Goal: Task Accomplishment & Management: Use online tool/utility

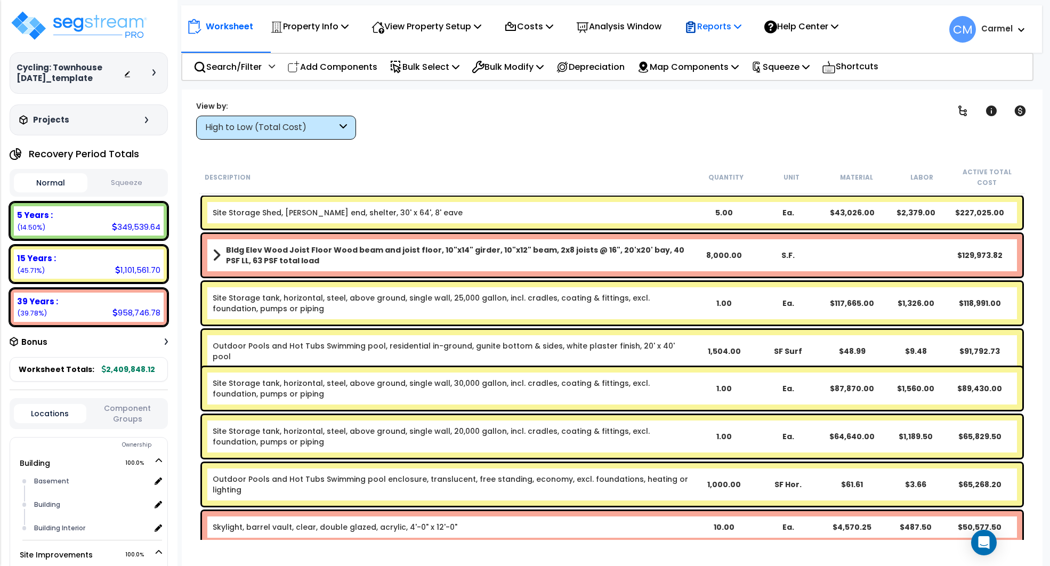
click at [720, 29] on p "Reports" at bounding box center [713, 26] width 57 height 14
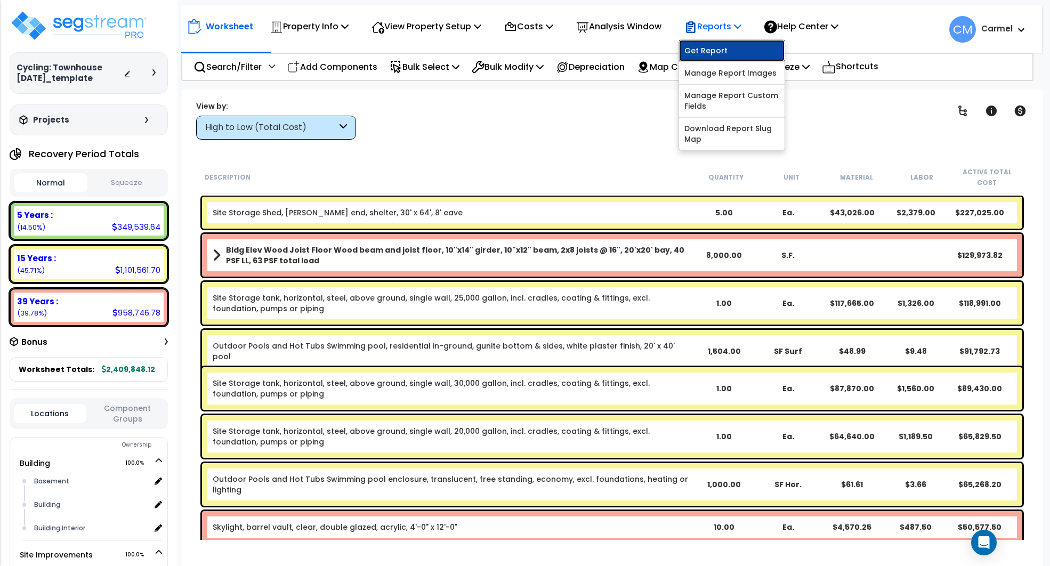
click at [727, 44] on link "Get Report" at bounding box center [732, 50] width 106 height 21
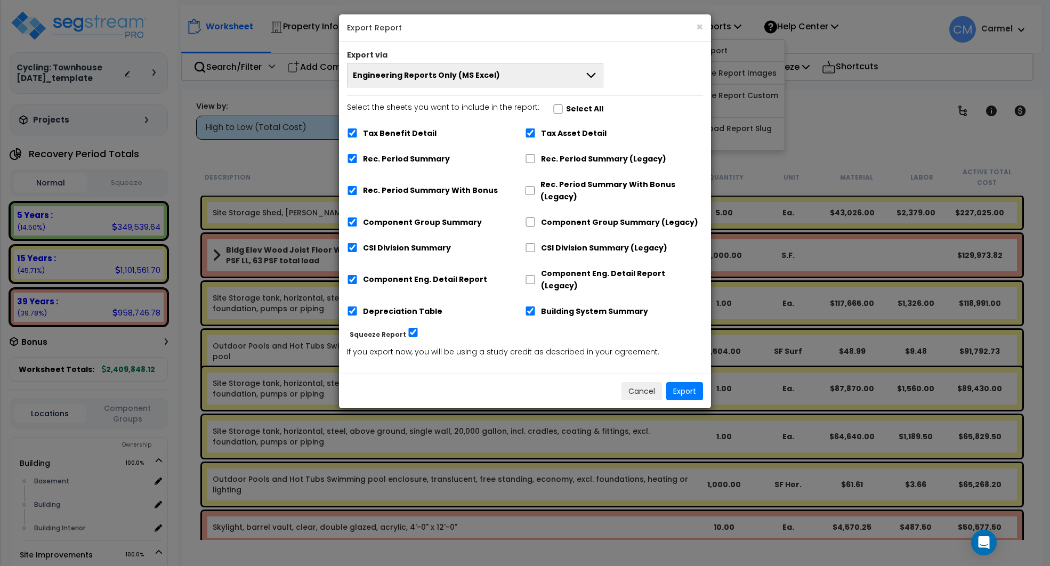
click at [502, 72] on button "Engineering Reports Only (MS Excel)" at bounding box center [475, 75] width 256 height 25
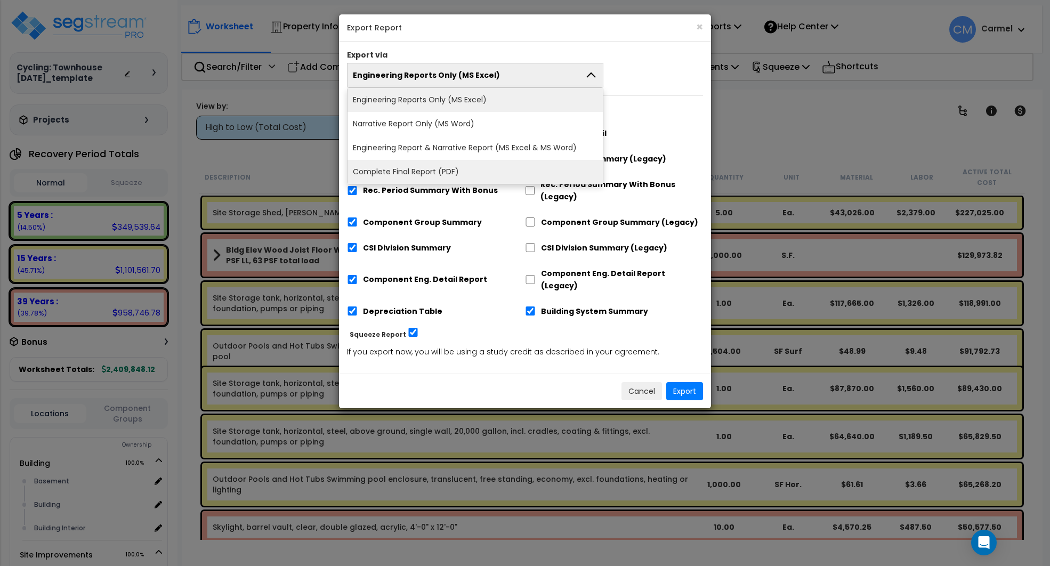
click at [462, 167] on li "Complete Final Report (PDF)" at bounding box center [475, 172] width 255 height 24
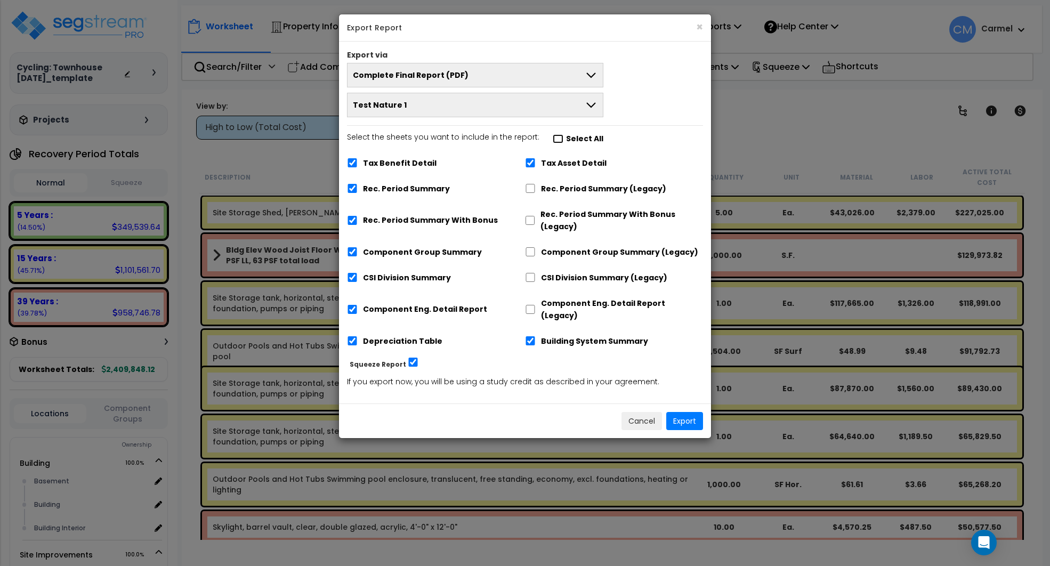
click at [556, 137] on input "Select the sheets you want to include in the report: Select All" at bounding box center [558, 138] width 11 height 9
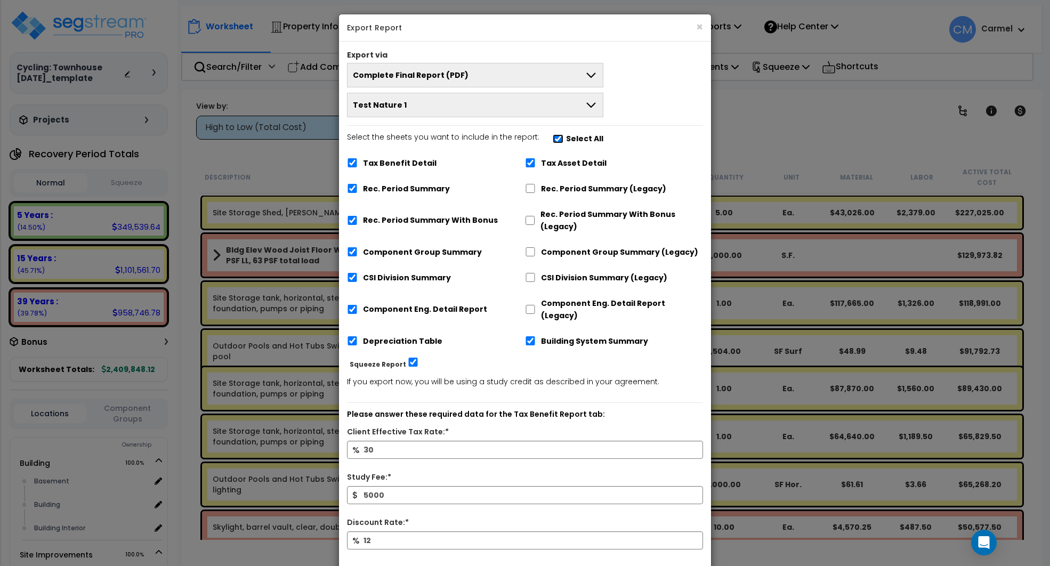
click at [556, 137] on input "Select the sheets you want to include in the report: Select All" at bounding box center [558, 138] width 11 height 9
checkbox input "false"
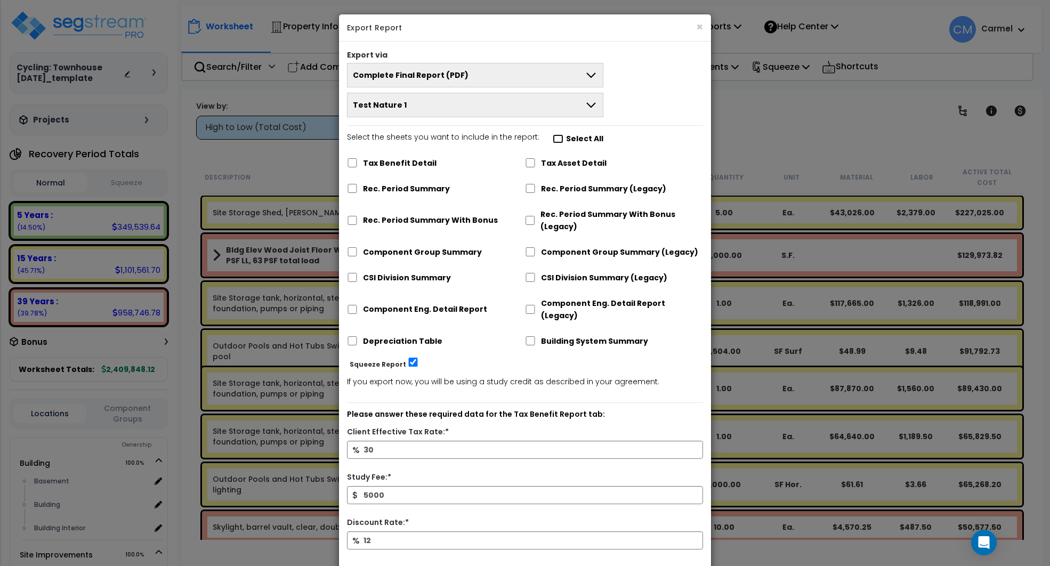
checkbox input "false"
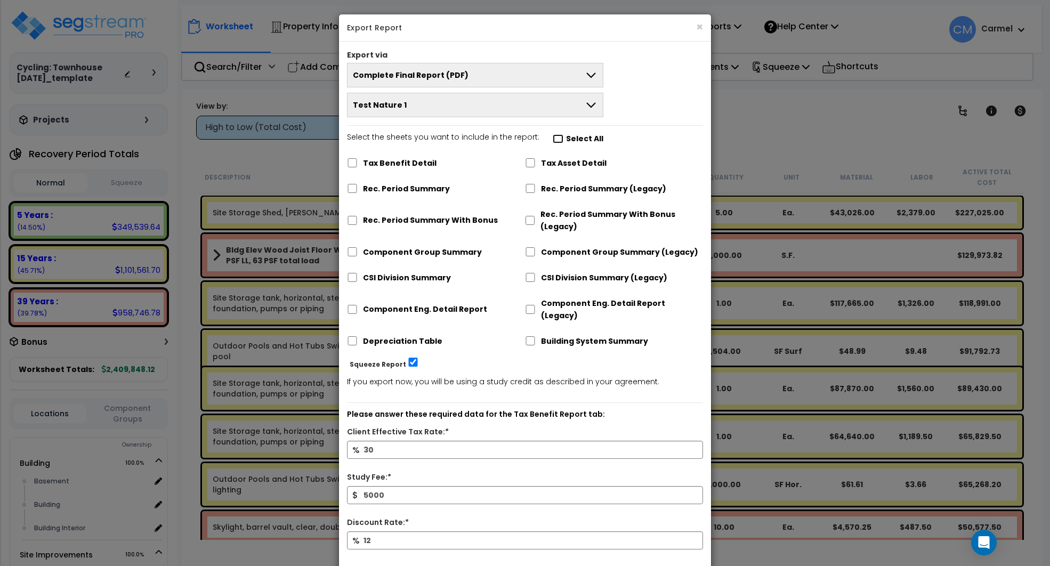
checkbox input "false"
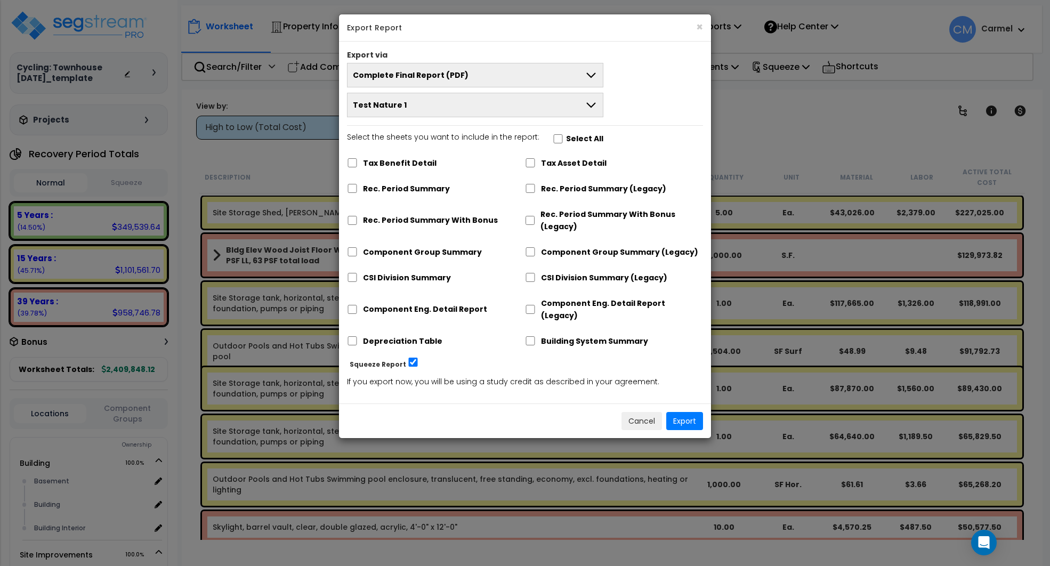
click at [398, 303] on label "Component Eng. Detail Report" at bounding box center [425, 309] width 124 height 12
click at [358, 305] on input "Component Eng. Detail Report" at bounding box center [352, 309] width 11 height 9
checkbox input "true"
click at [690, 412] on button "Export" at bounding box center [684, 421] width 37 height 18
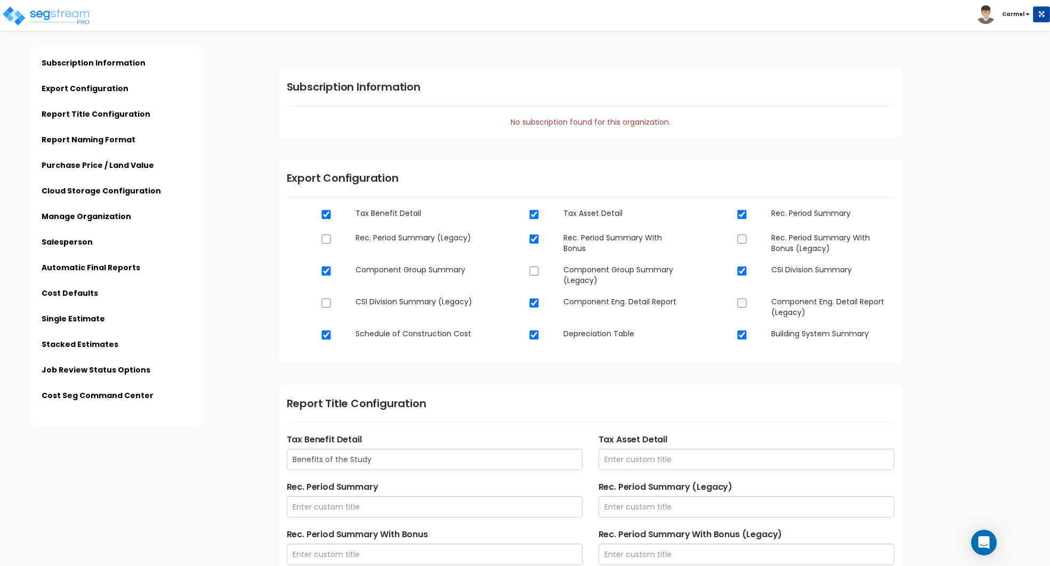
scroll to position [2518, 0]
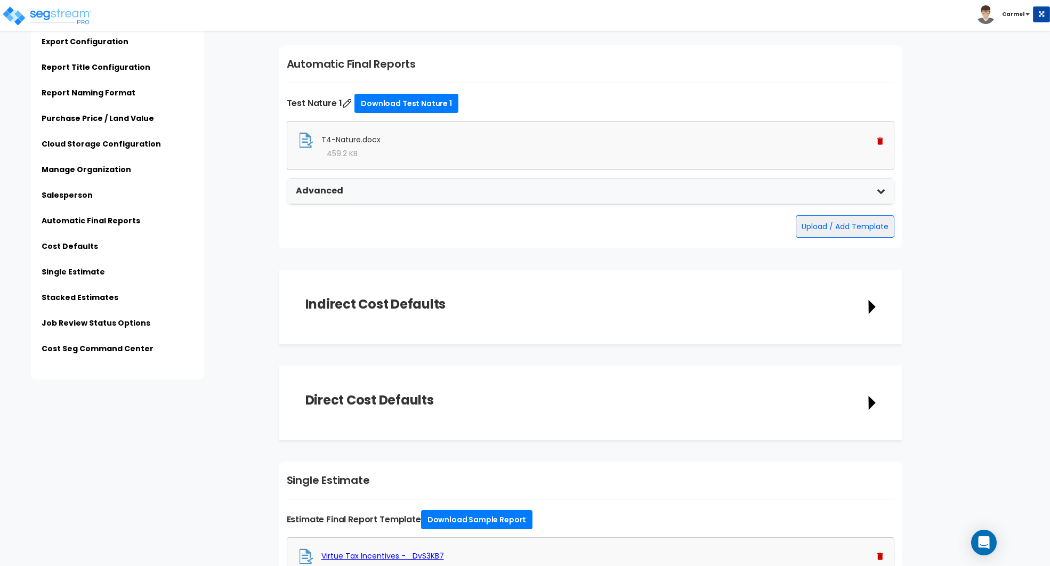
click at [879, 138] on img at bounding box center [881, 141] width 6 height 7
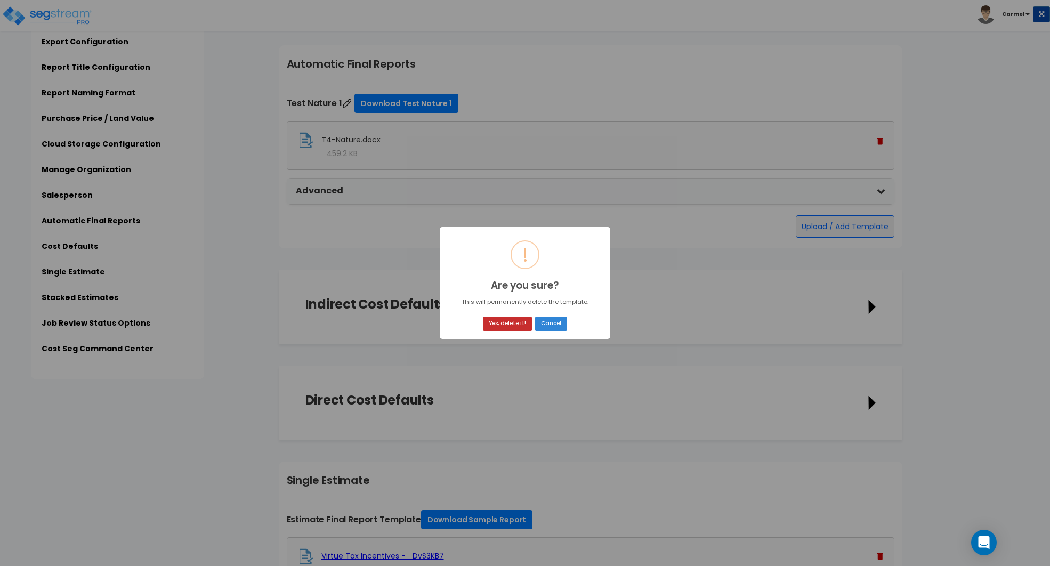
click at [504, 325] on button "Yes, delete it!" at bounding box center [507, 324] width 49 height 14
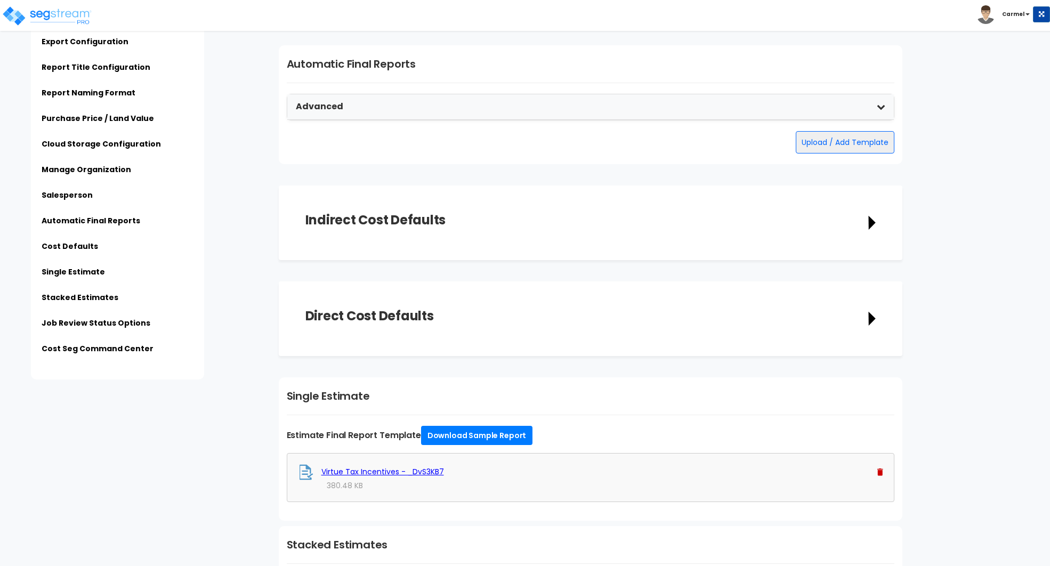
scroll to position [2518, 0]
click at [828, 138] on button "Upload / Add Template" at bounding box center [845, 142] width 99 height 22
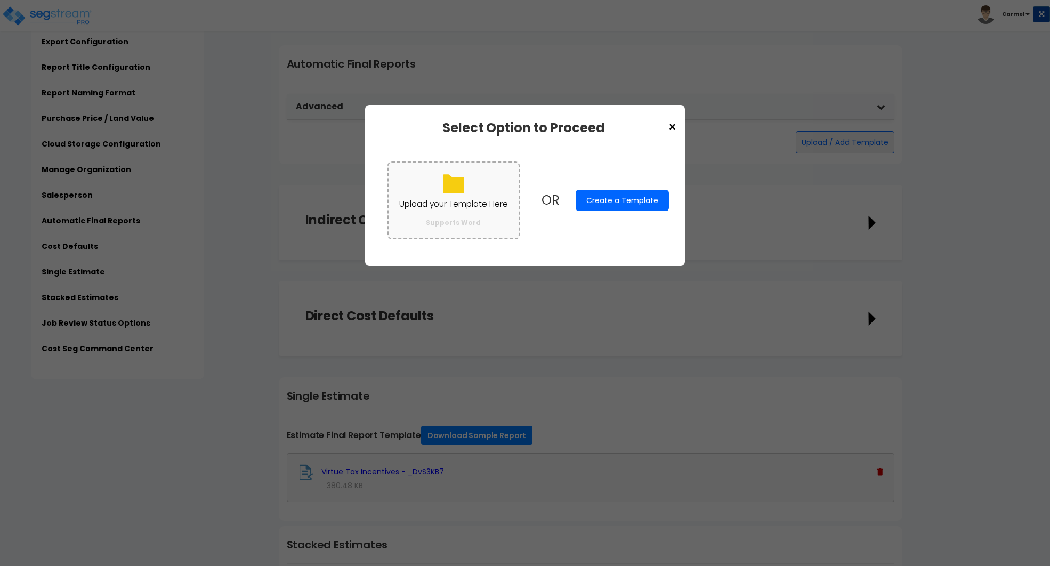
click at [440, 190] on label "Upload your Template Here Supports Word" at bounding box center [454, 200] width 132 height 77
click at [0, 0] on input "Upload your Template Here Supports Word" at bounding box center [0, 0] width 0 height 0
click at [484, 162] on label "Upload your Template Here Supports Word" at bounding box center [454, 200] width 132 height 77
click at [0, 0] on input "Upload your Template Here Supports Word" at bounding box center [0, 0] width 0 height 0
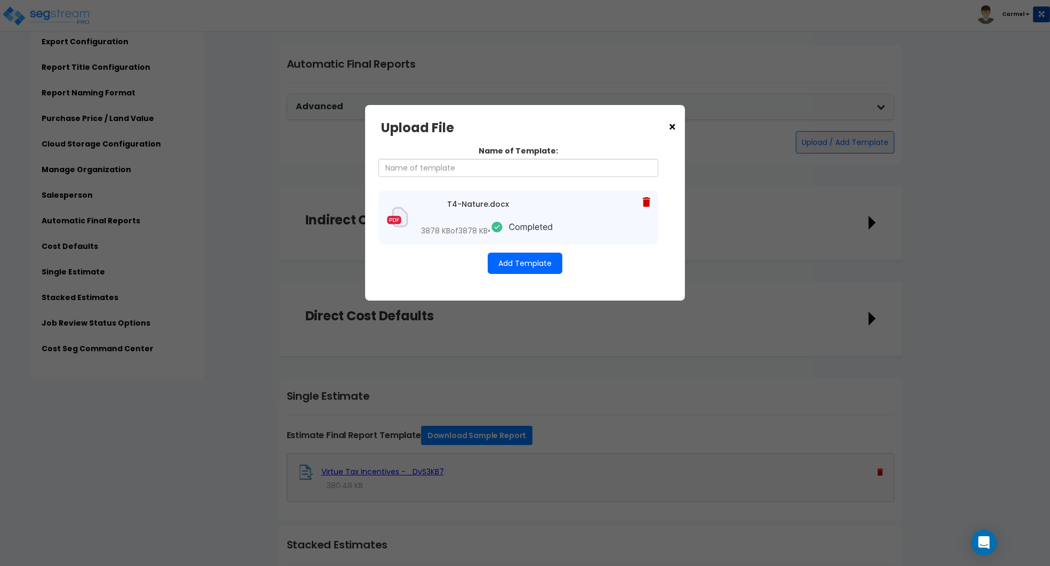
click at [524, 178] on div "Name of Template: T4-Nature.docx 3878 KB of 3878 KB • Add Template" at bounding box center [525, 210] width 288 height 150
click at [524, 172] on input "Name of Template:" at bounding box center [519, 168] width 280 height 18
type input "Test Nature 1"
click at [525, 274] on button "Add Template" at bounding box center [525, 263] width 75 height 21
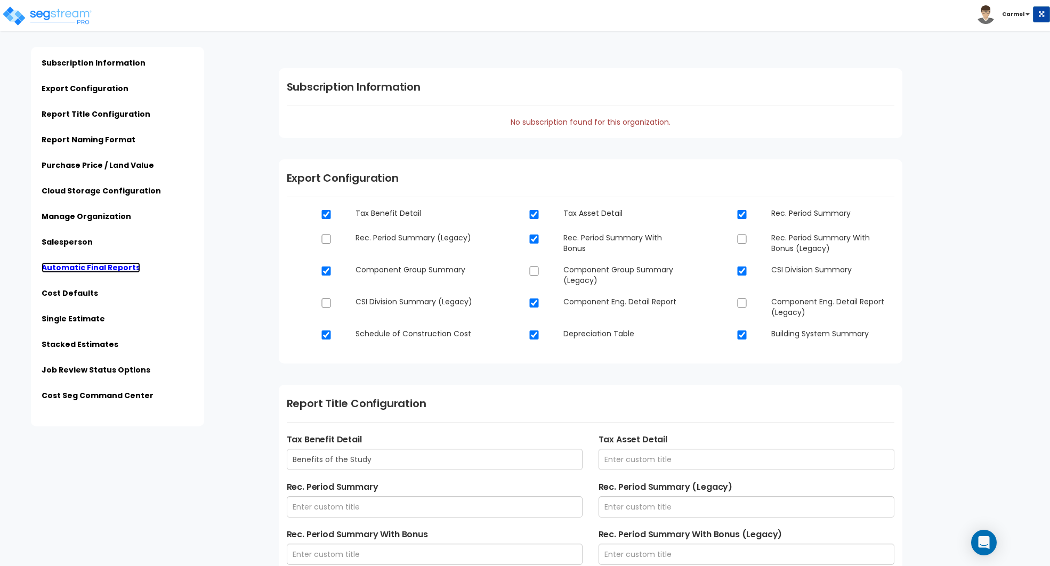
click at [100, 265] on link "Automatic Final Reports" at bounding box center [91, 267] width 99 height 11
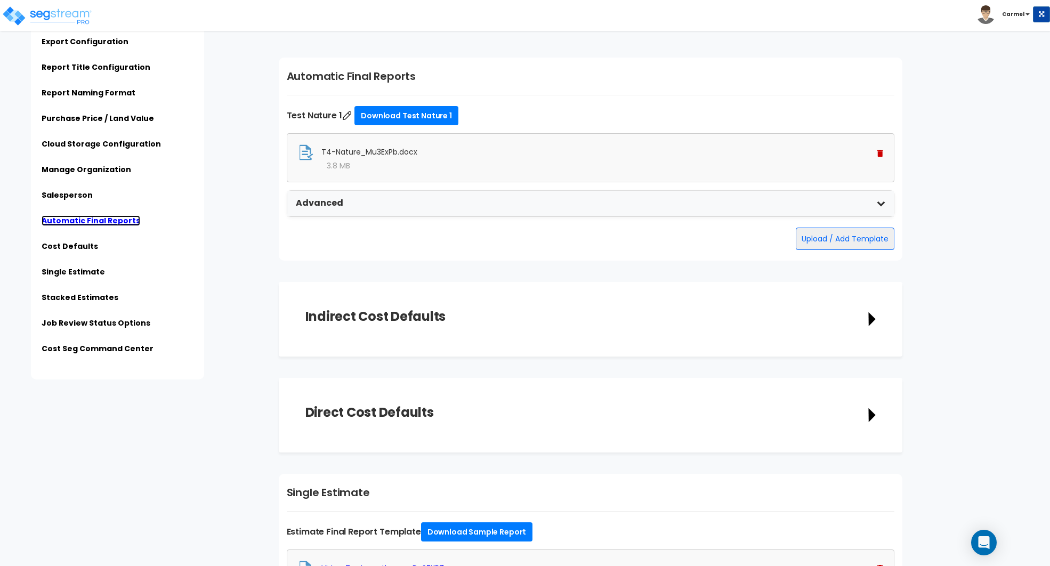
scroll to position [2540, 0]
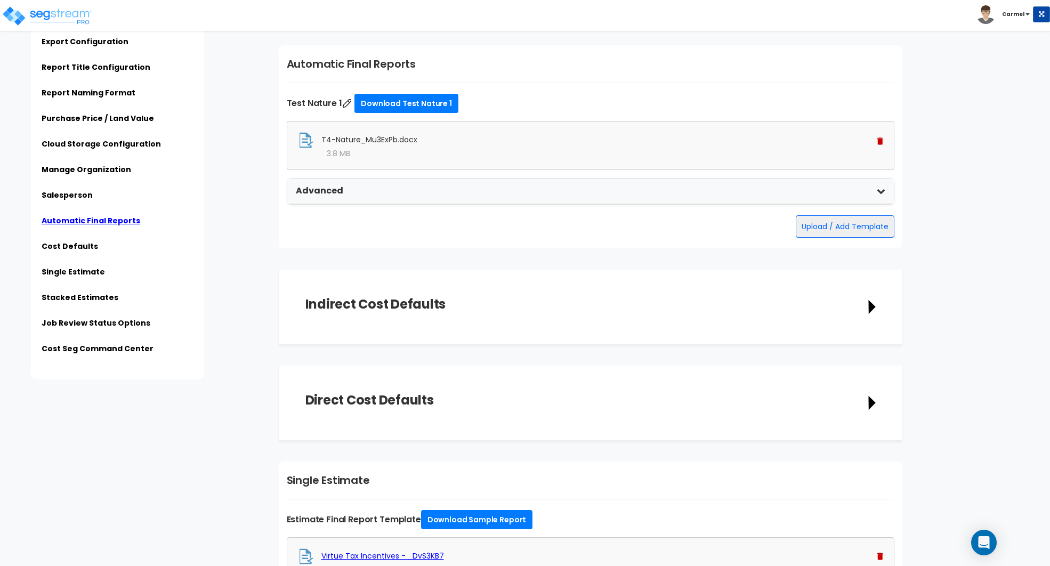
click at [881, 138] on img at bounding box center [881, 141] width 6 height 7
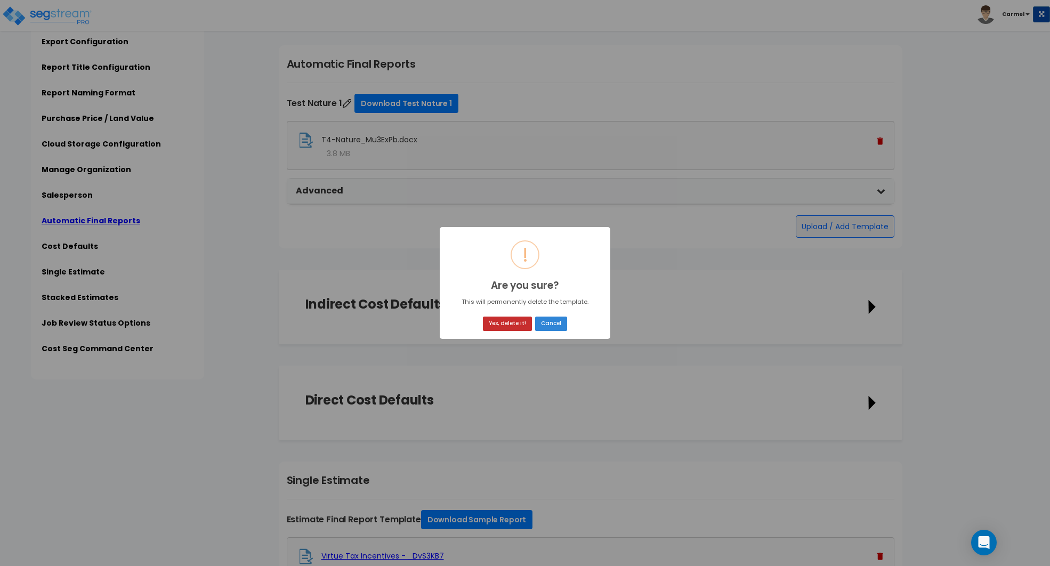
click at [519, 317] on button "Yes, delete it!" at bounding box center [507, 324] width 49 height 14
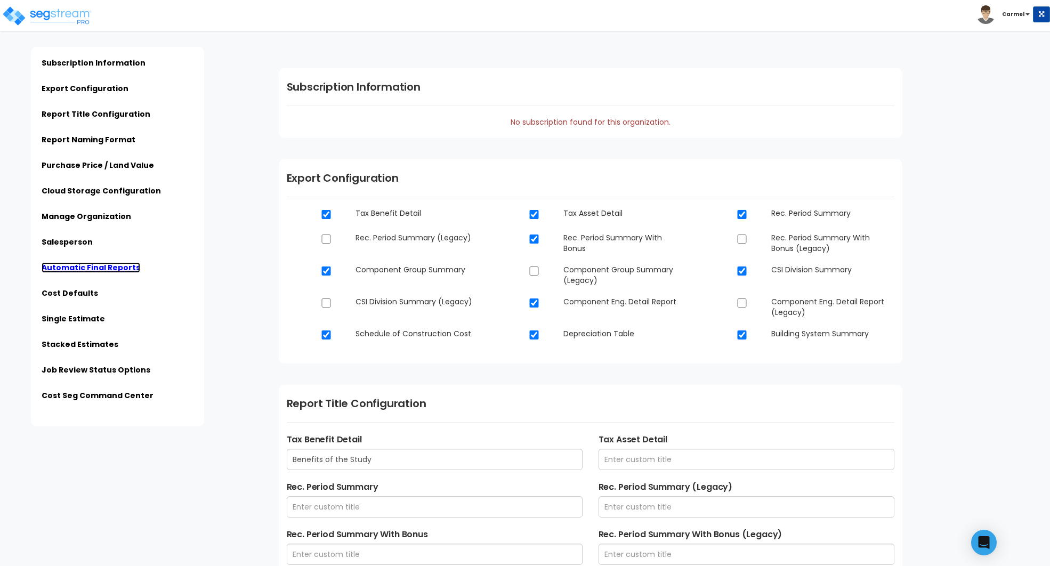
click at [100, 269] on link "Automatic Final Reports" at bounding box center [91, 267] width 99 height 11
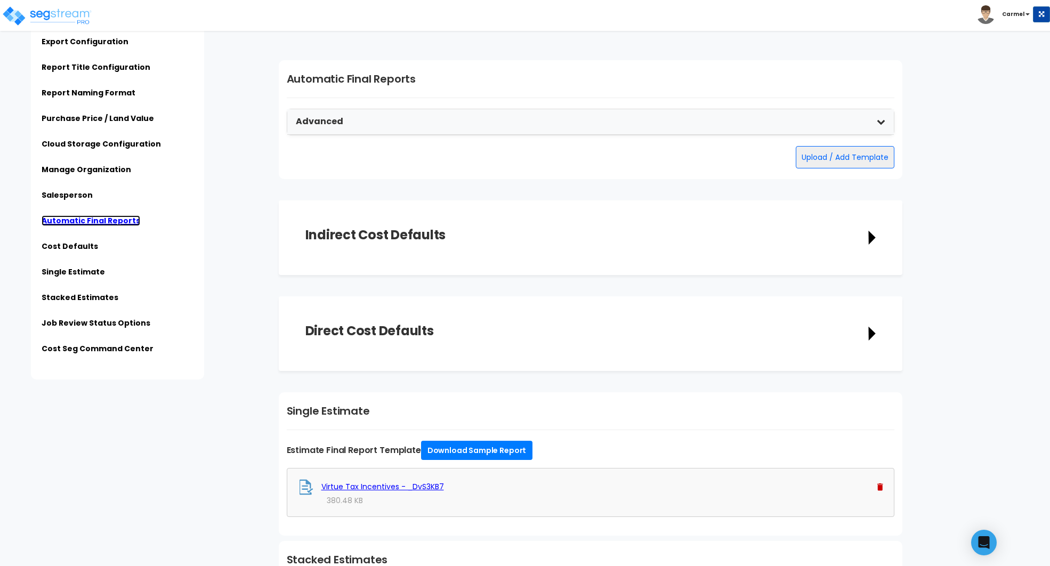
scroll to position [2540, 0]
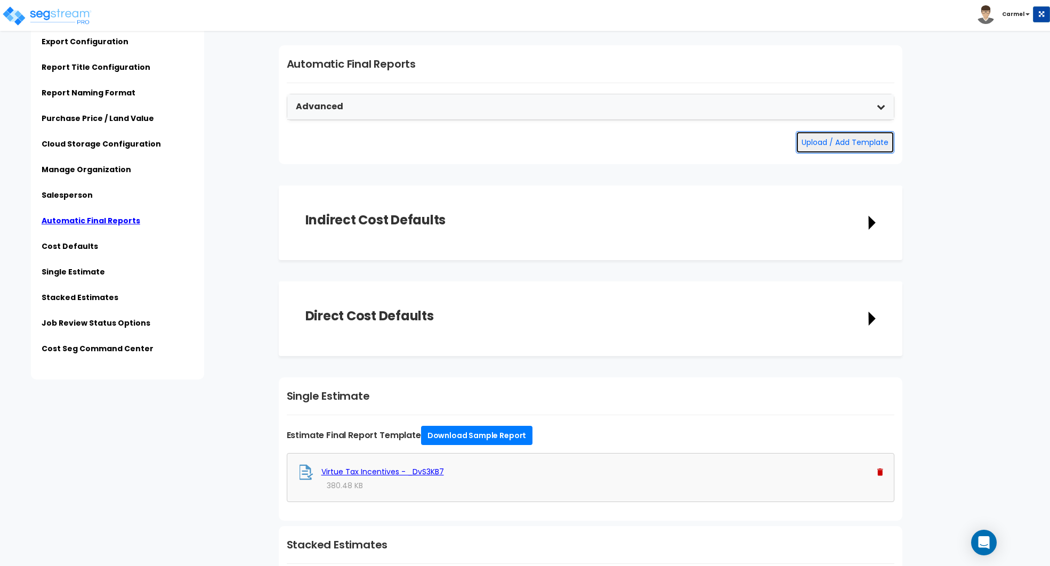
click at [845, 145] on button "Upload / Add Template" at bounding box center [845, 142] width 99 height 22
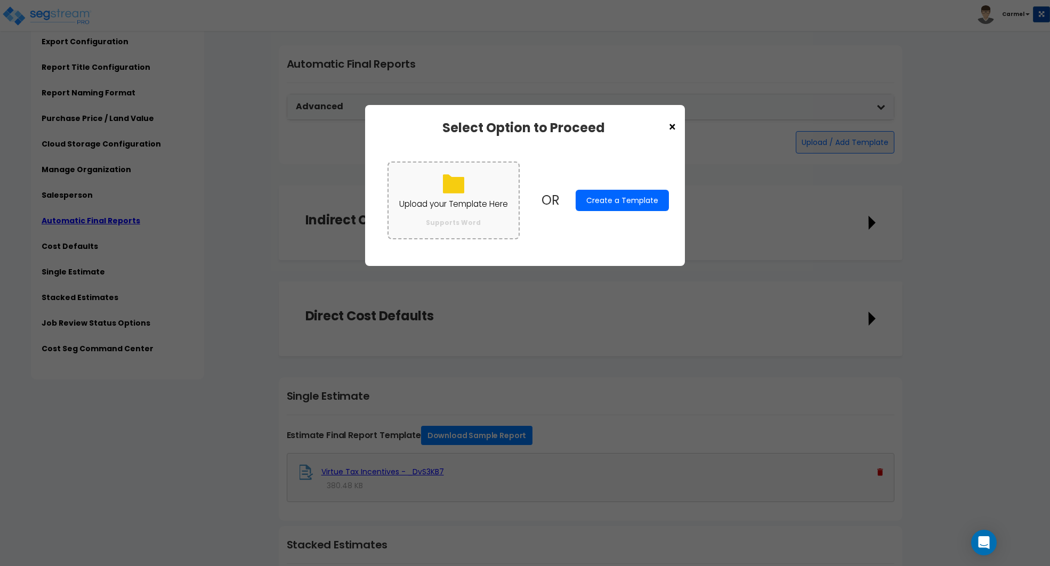
click at [472, 188] on label "Upload your Template Here Supports Word" at bounding box center [454, 200] width 132 height 77
click at [0, 0] on input "Upload your Template Here Supports Word" at bounding box center [0, 0] width 0 height 0
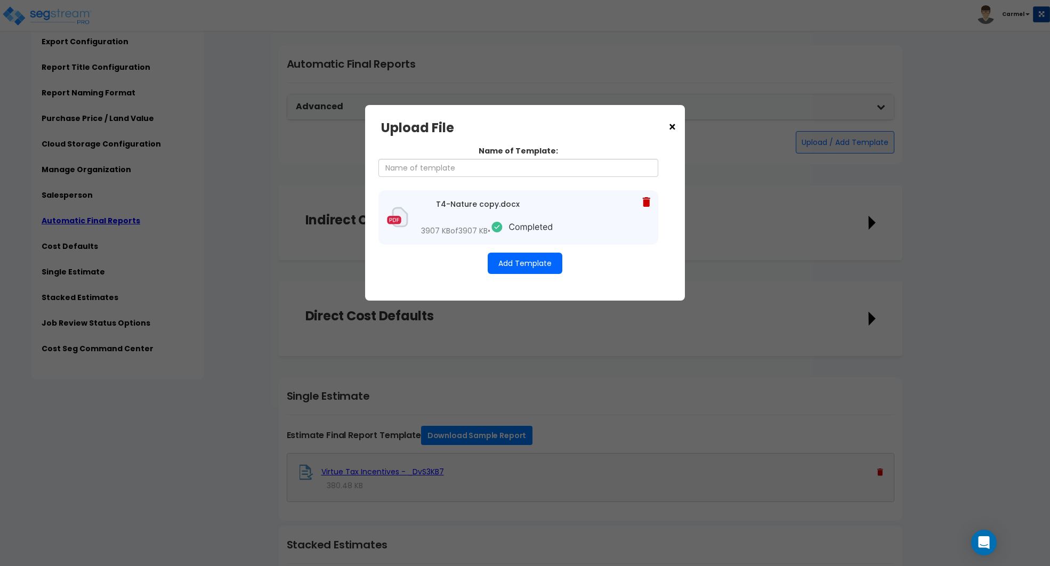
click at [516, 179] on div "Name of Template: T4-Nature copy.docx 3907 KB of 3907 KB •" at bounding box center [525, 210] width 288 height 150
click at [512, 165] on input "Name of Template:" at bounding box center [519, 168] width 280 height 18
type input "Test Nature 1"
click at [538, 269] on button "Add Template" at bounding box center [525, 263] width 75 height 21
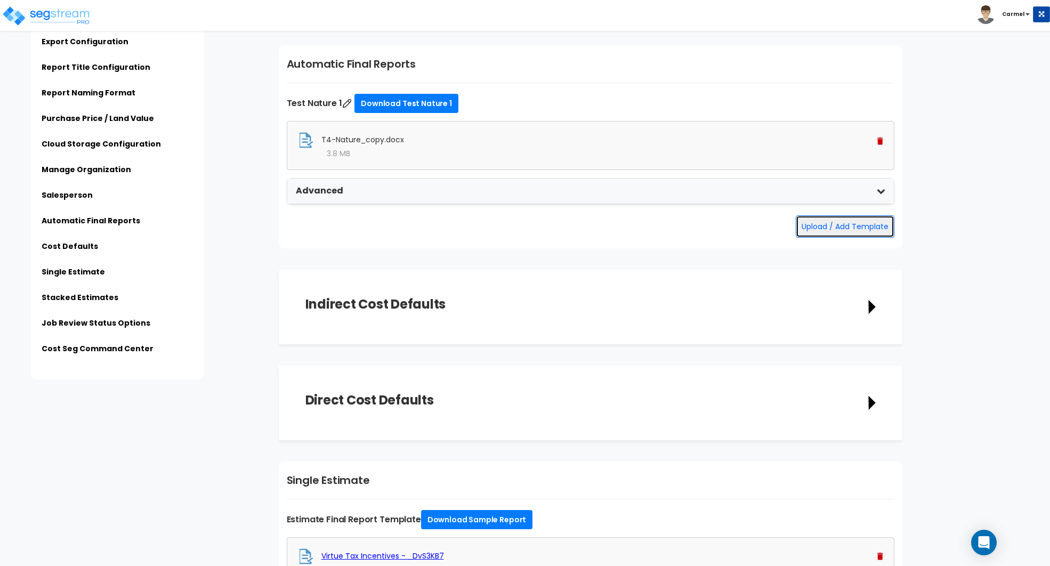
scroll to position [2518, 0]
click at [845, 215] on button "Upload / Add Template" at bounding box center [845, 226] width 99 height 22
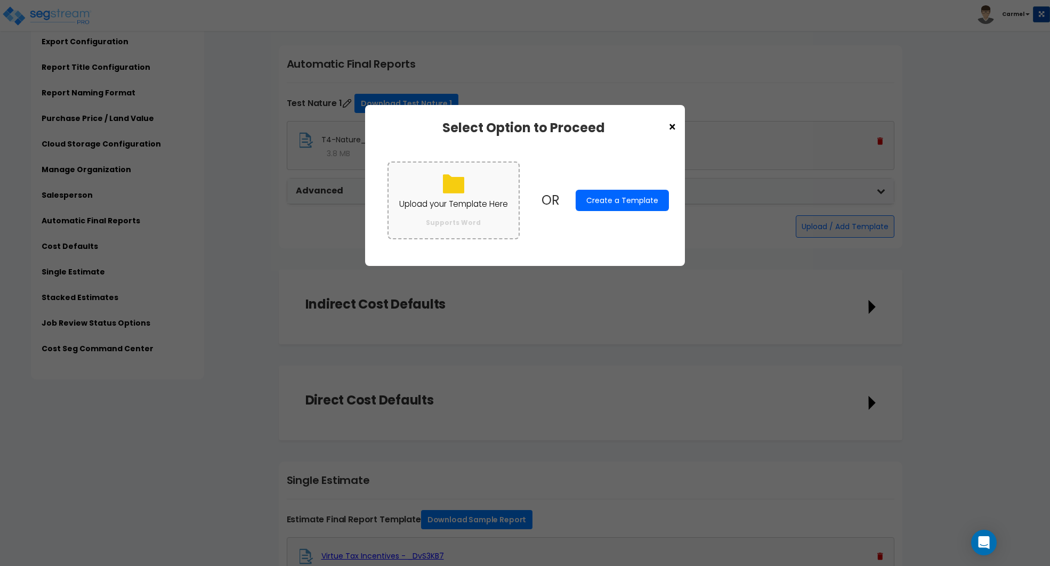
click at [439, 215] on label "Upload your Template Here Supports Word" at bounding box center [454, 200] width 132 height 77
click at [0, 0] on input "Upload your Template Here Supports Word" at bounding box center [0, 0] width 0 height 0
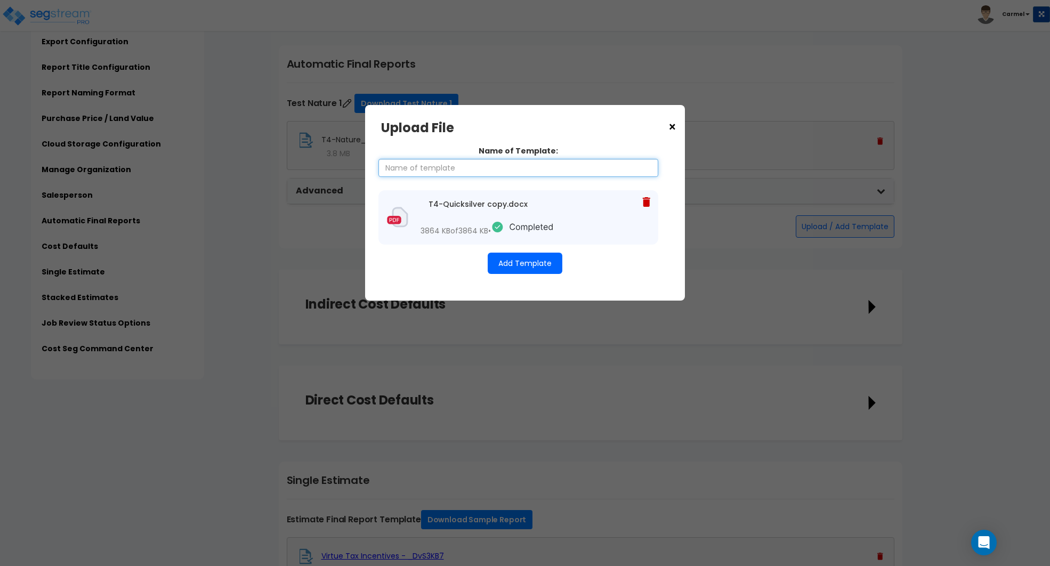
click at [480, 172] on input "Name of Template:" at bounding box center [519, 168] width 280 height 18
type input "Test Quick 1"
click at [520, 274] on button "Add Template" at bounding box center [525, 263] width 75 height 21
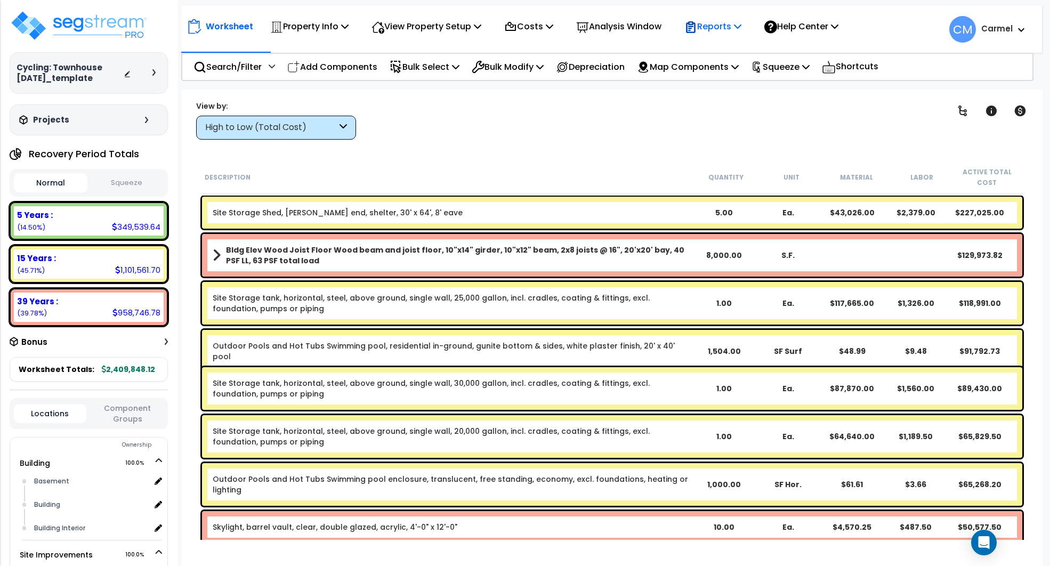
click at [719, 27] on p "Reports" at bounding box center [713, 26] width 57 height 14
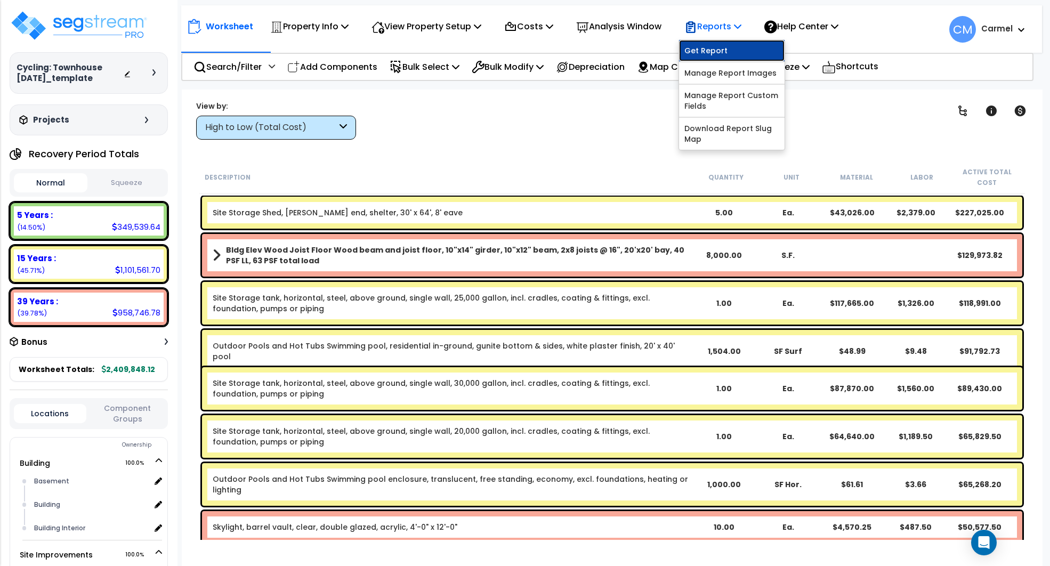
click at [721, 53] on link "Get Report" at bounding box center [732, 50] width 106 height 21
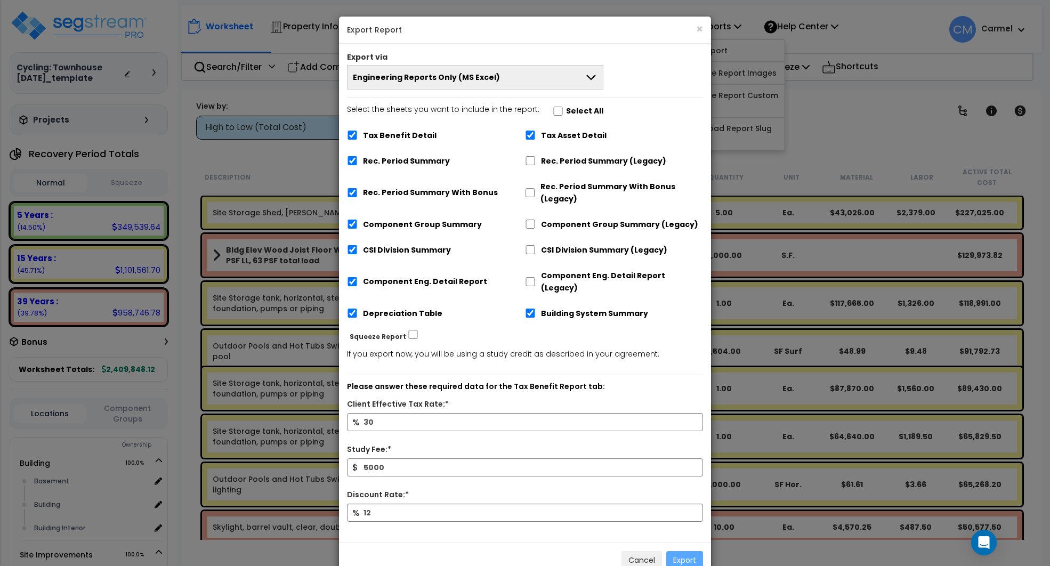
click at [497, 76] on button "Engineering Reports Only (MS Excel)" at bounding box center [475, 77] width 256 height 25
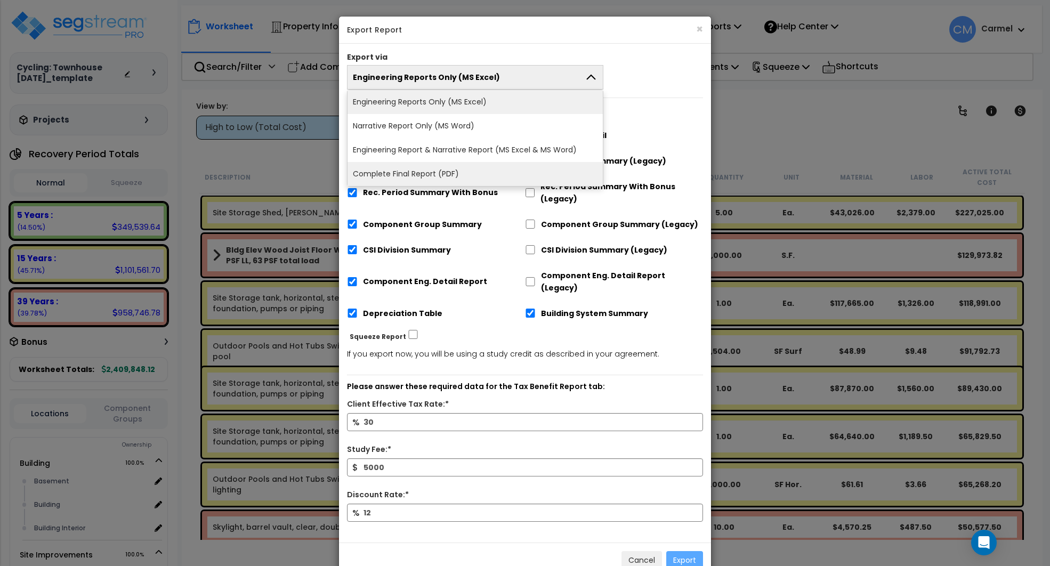
click at [433, 170] on li "Complete Final Report (PDF)" at bounding box center [475, 174] width 255 height 24
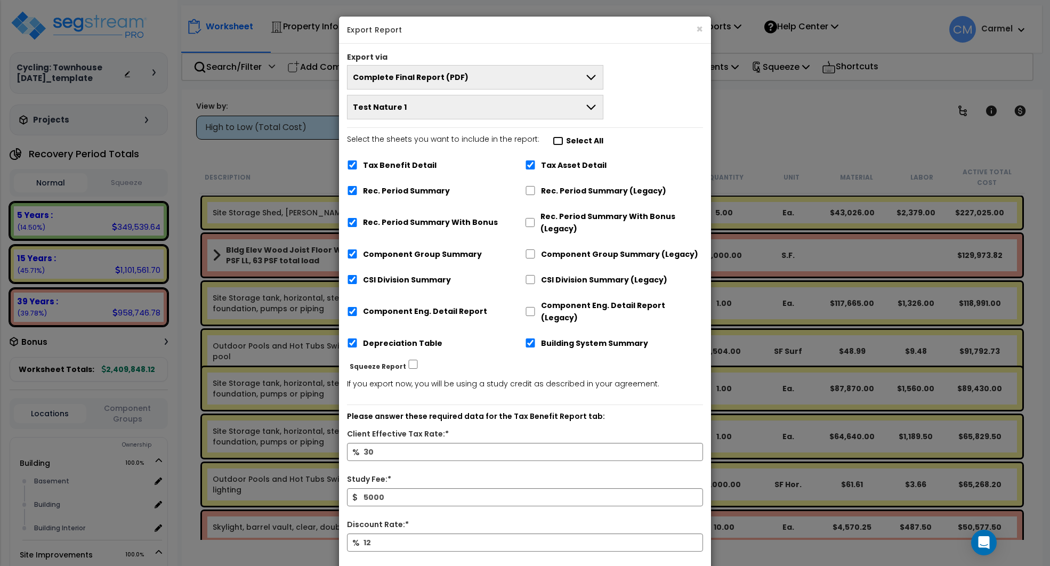
click at [553, 144] on input "Select the sheets you want to include in the report: Select All" at bounding box center [558, 140] width 11 height 9
click at [553, 142] on input "Select the sheets you want to include in the report: Select All" at bounding box center [558, 140] width 11 height 9
checkbox input "false"
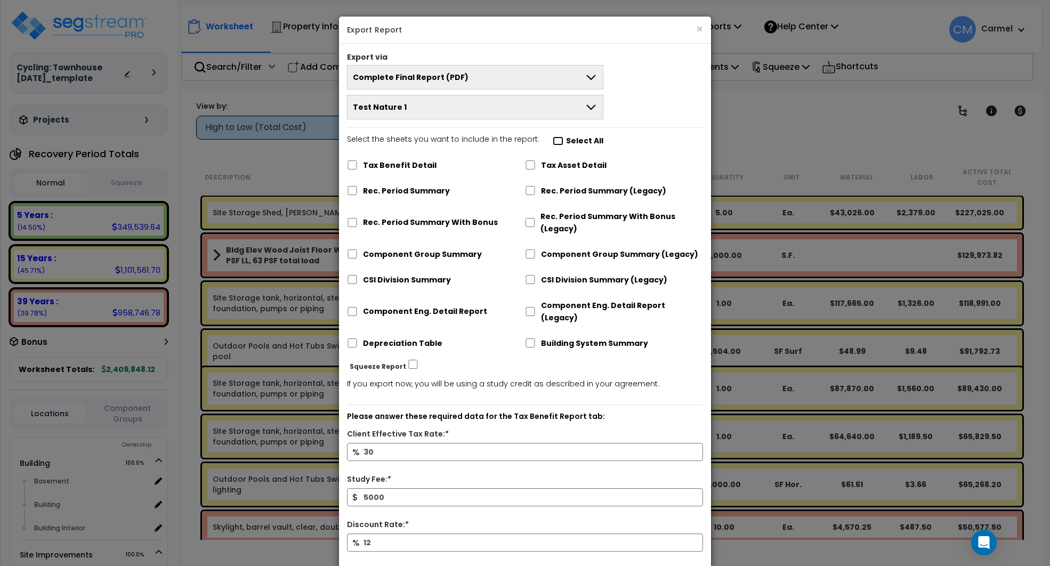
checkbox input "false"
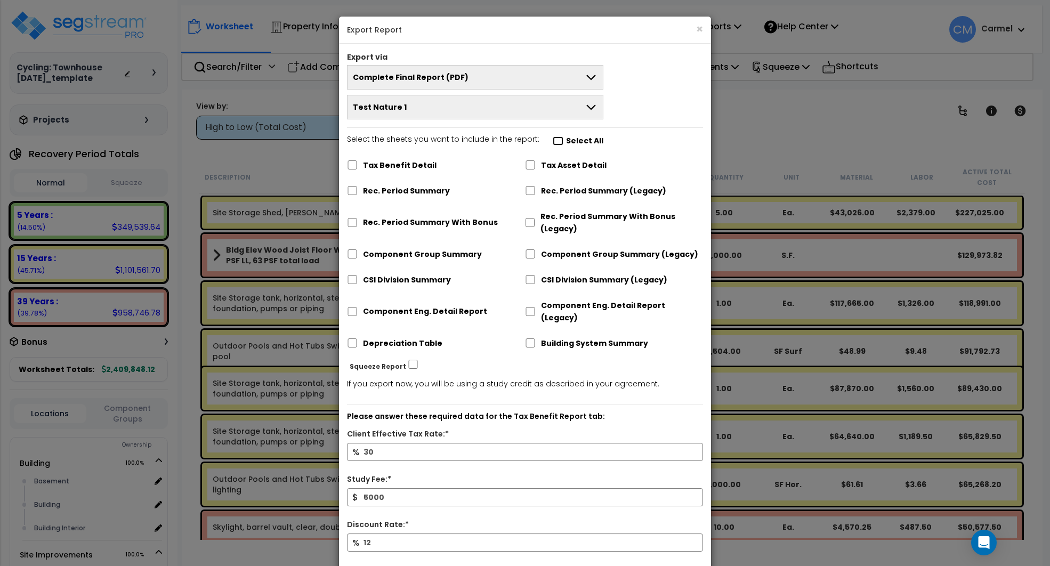
checkbox input "false"
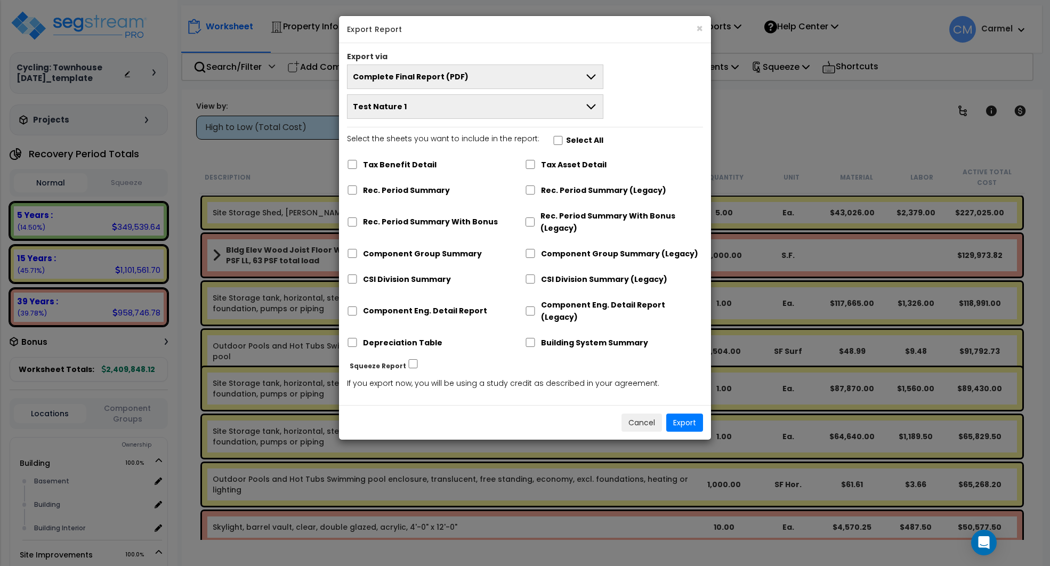
click at [564, 168] on label "Tax Asset Detail" at bounding box center [574, 165] width 66 height 12
click at [562, 165] on label "Tax Asset Detail" at bounding box center [574, 165] width 66 height 12
click at [536, 165] on input "Tax Asset Detail" at bounding box center [530, 164] width 11 height 9
checkbox input "true"
click at [402, 186] on label "Rec. Period Summary" at bounding box center [406, 190] width 87 height 12
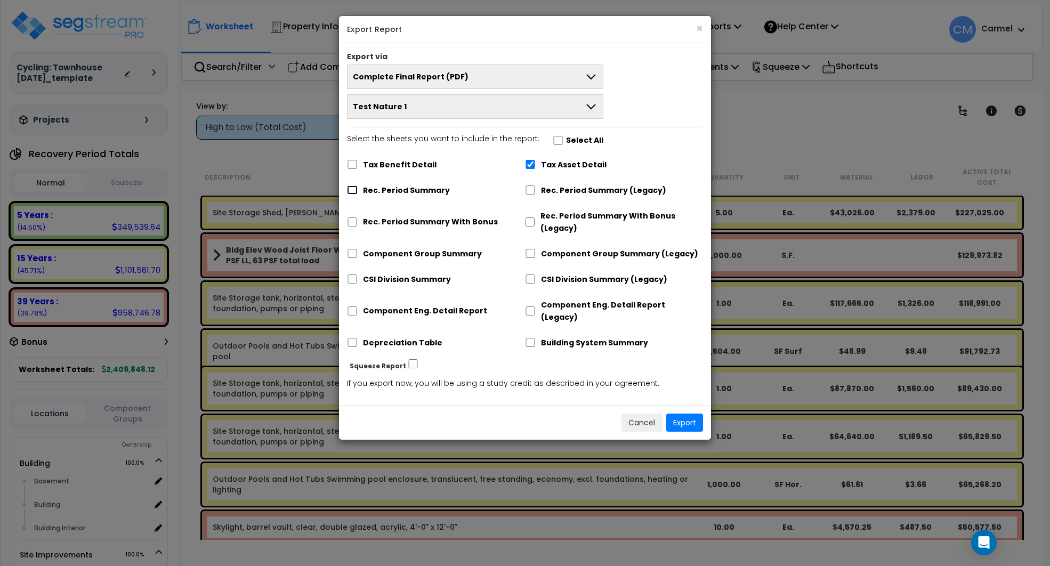
click at [358, 186] on input "Rec. Period Summary" at bounding box center [352, 190] width 11 height 9
checkbox input "true"
click at [687, 414] on button "Export" at bounding box center [684, 423] width 37 height 18
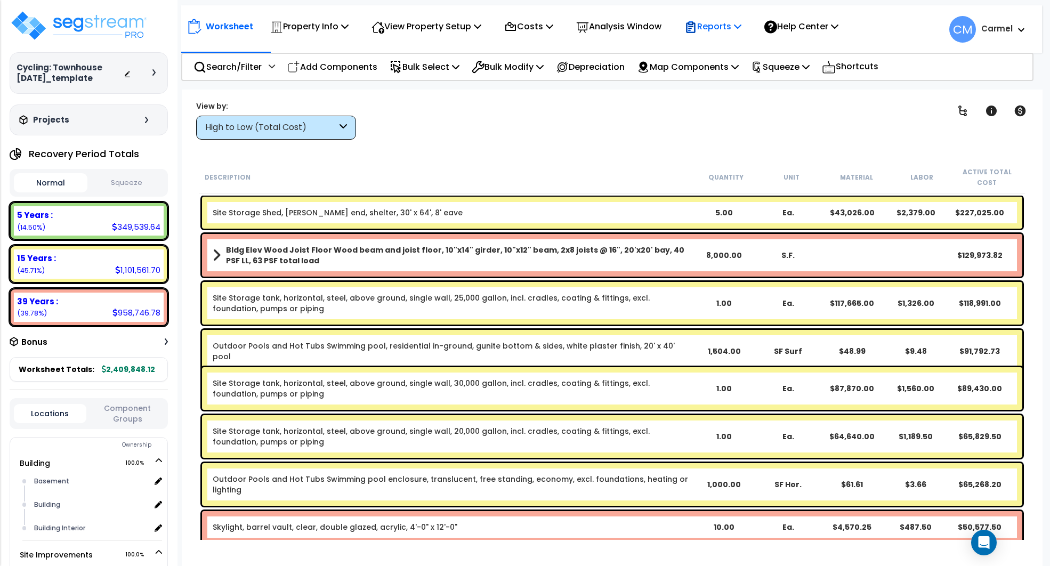
click at [694, 27] on div "Reports Get Report Manage Report Images Manage Report Custom Fields Download Re…" at bounding box center [713, 26] width 69 height 25
click at [729, 29] on p "Reports" at bounding box center [713, 26] width 57 height 14
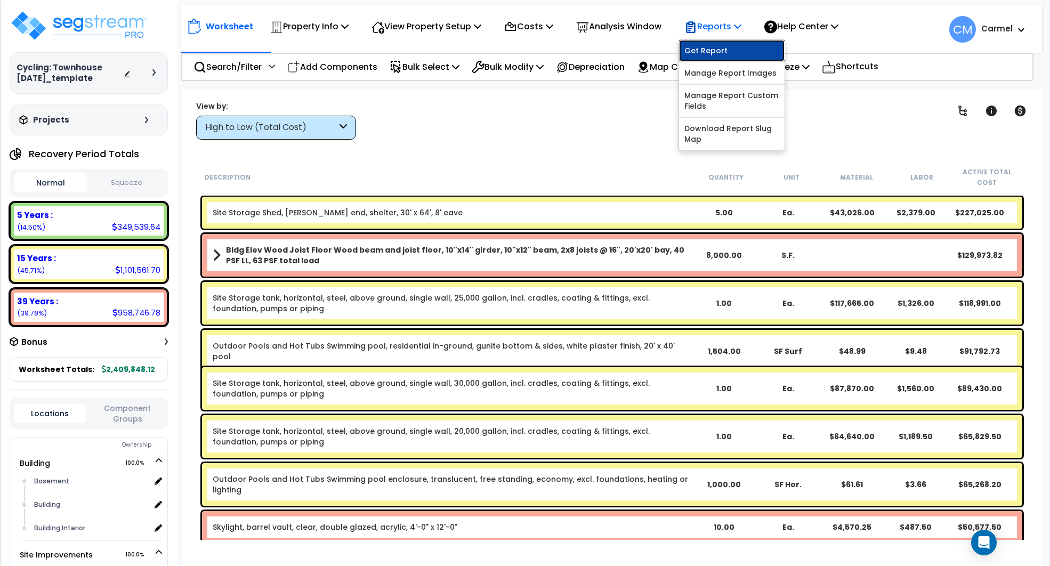
click at [735, 47] on link "Get Report" at bounding box center [732, 50] width 106 height 21
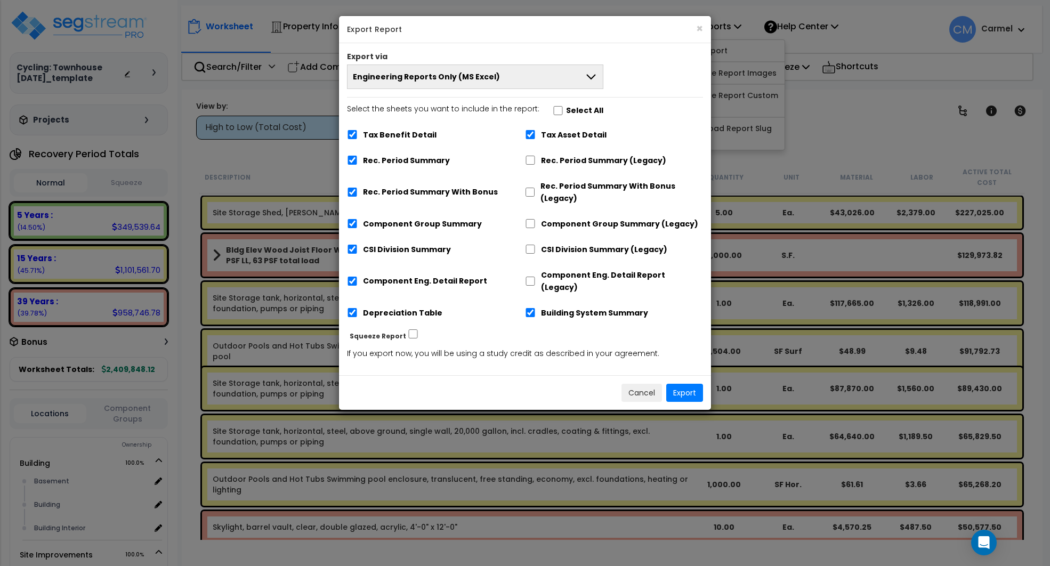
click at [519, 83] on button "Engineering Reports Only (MS Excel)" at bounding box center [475, 77] width 256 height 25
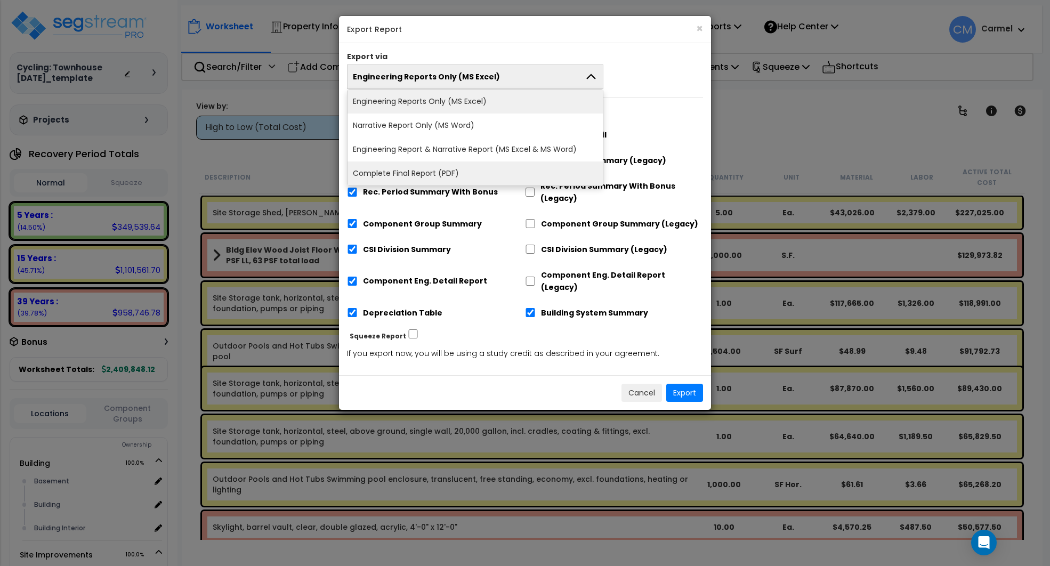
click at [463, 170] on li "Complete Final Report (PDF)" at bounding box center [475, 174] width 255 height 24
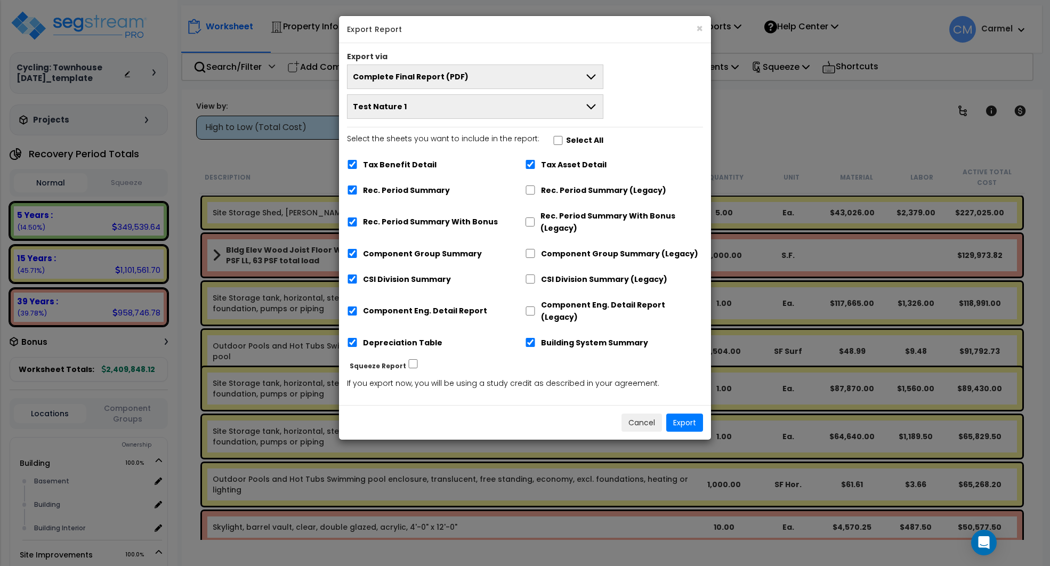
click at [437, 102] on button "Test Nature 1" at bounding box center [475, 106] width 256 height 25
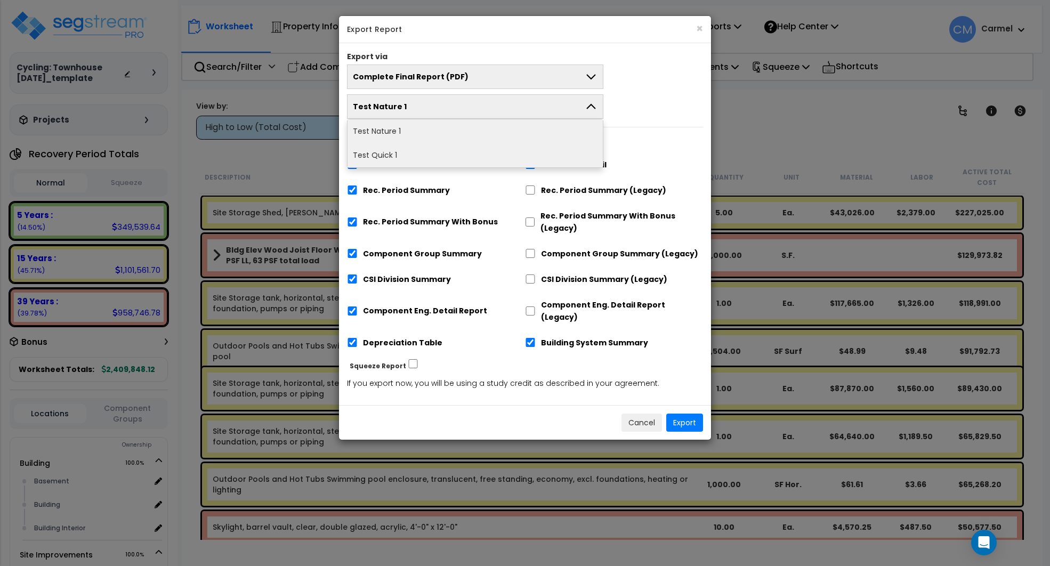
click at [430, 155] on li "Test Quick 1" at bounding box center [475, 155] width 255 height 24
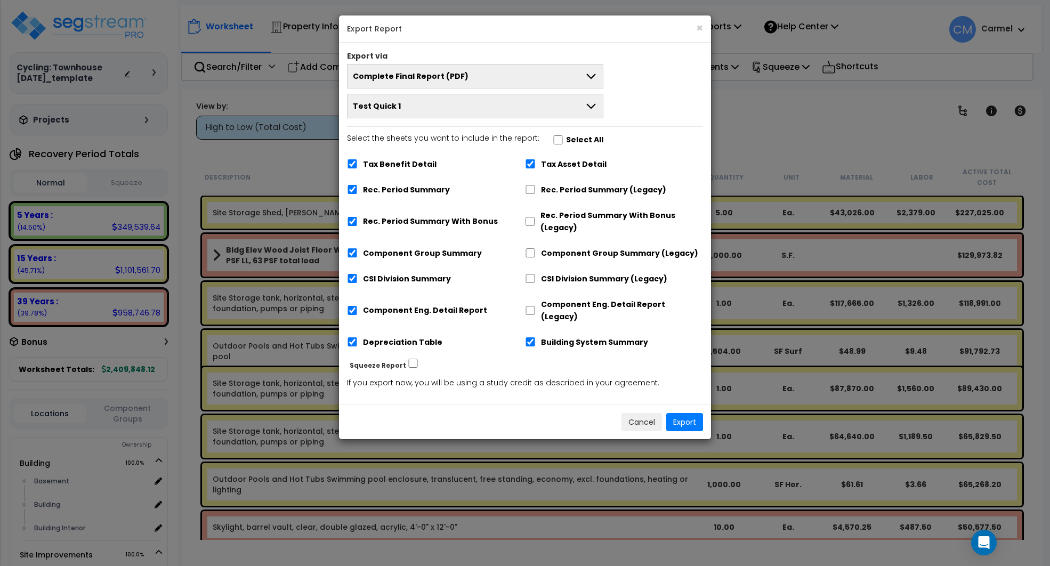
click at [569, 132] on label "Select the sheets you want to include in the report: Select All" at bounding box center [475, 141] width 256 height 18
click at [568, 136] on label "Select All" at bounding box center [584, 140] width 37 height 12
click at [564, 136] on input "Select the sheets you want to include in the report: Select All" at bounding box center [558, 139] width 11 height 9
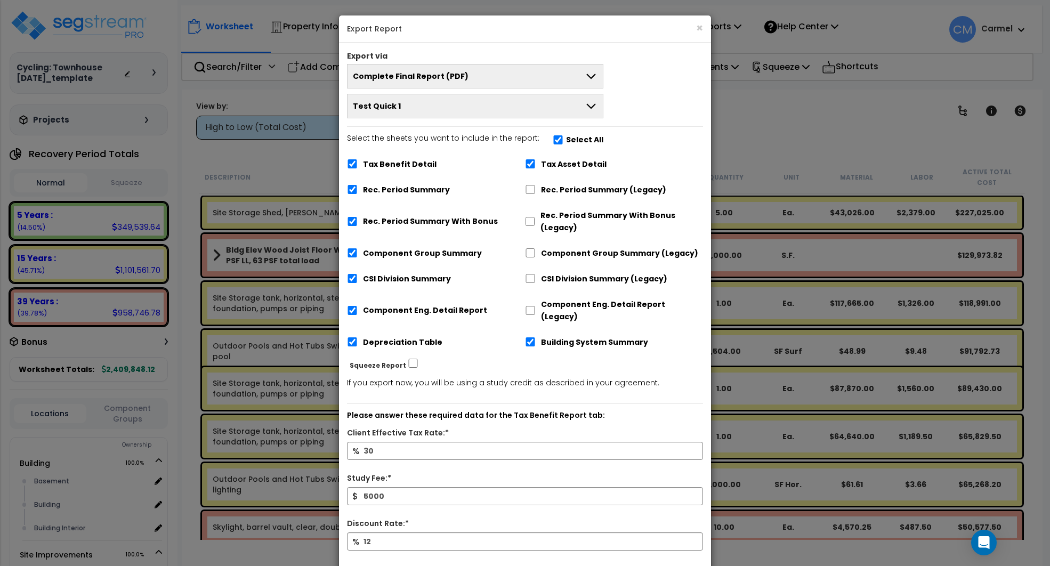
click at [568, 136] on label "Select All" at bounding box center [584, 140] width 37 height 12
click at [564, 136] on input "Select the sheets you want to include in the report: Select All" at bounding box center [558, 139] width 11 height 9
checkbox input "false"
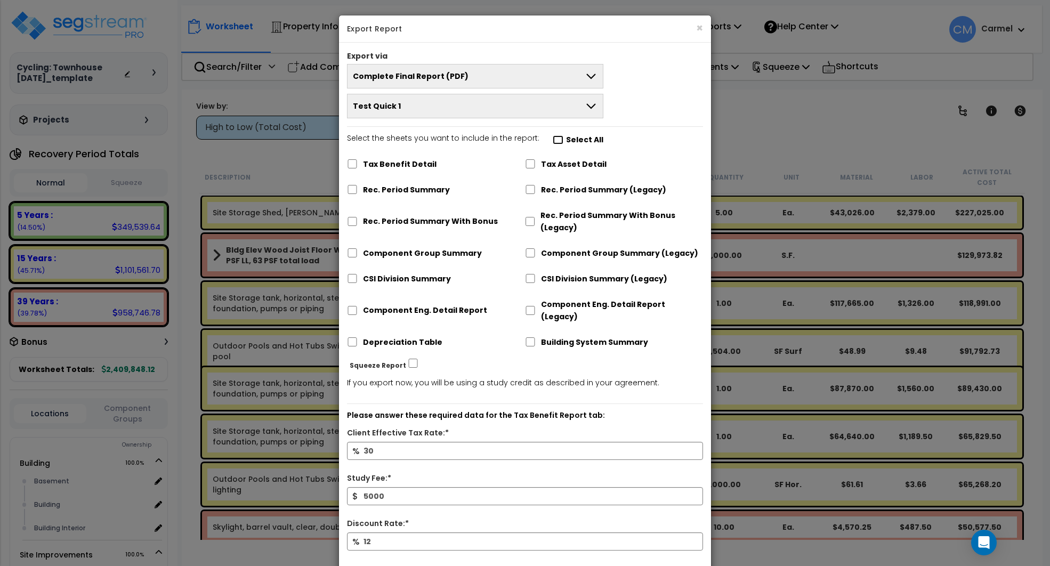
checkbox input "false"
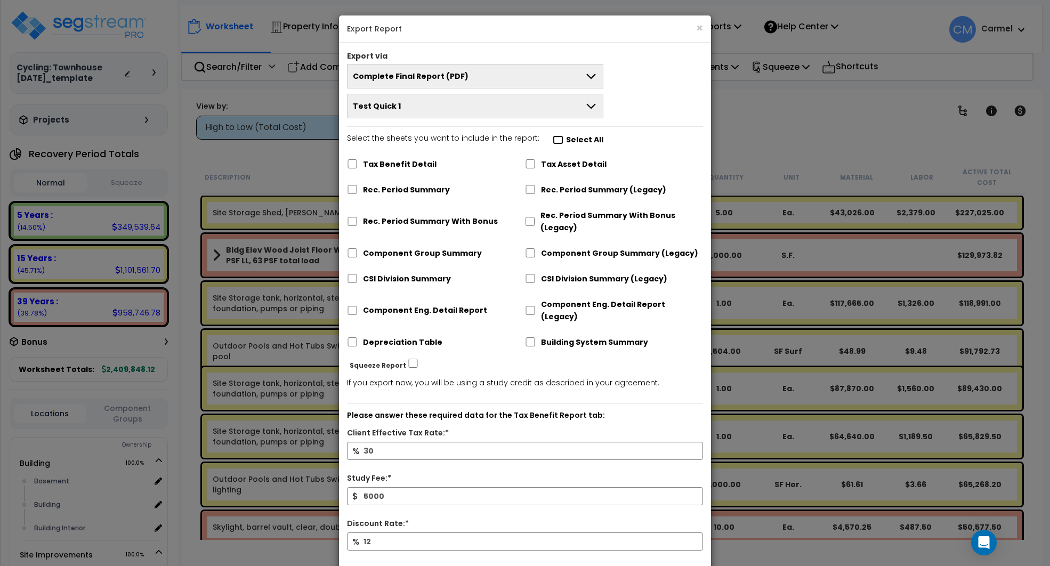
checkbox input "false"
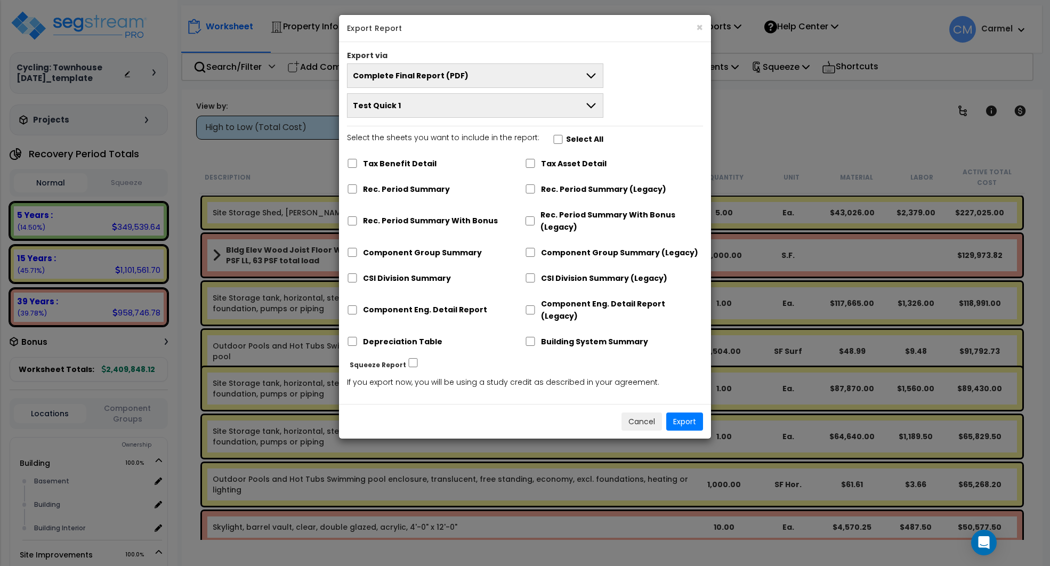
click at [569, 167] on label "Tax Asset Detail" at bounding box center [574, 164] width 66 height 12
click at [468, 213] on div "Rec. Period Summary With Bonus" at bounding box center [436, 219] width 178 height 33
click at [460, 219] on label "Rec. Period Summary With Bonus" at bounding box center [430, 220] width 135 height 12
click at [358, 219] on input "Rec. Period Summary With Bonus" at bounding box center [352, 220] width 11 height 9
checkbox input "true"
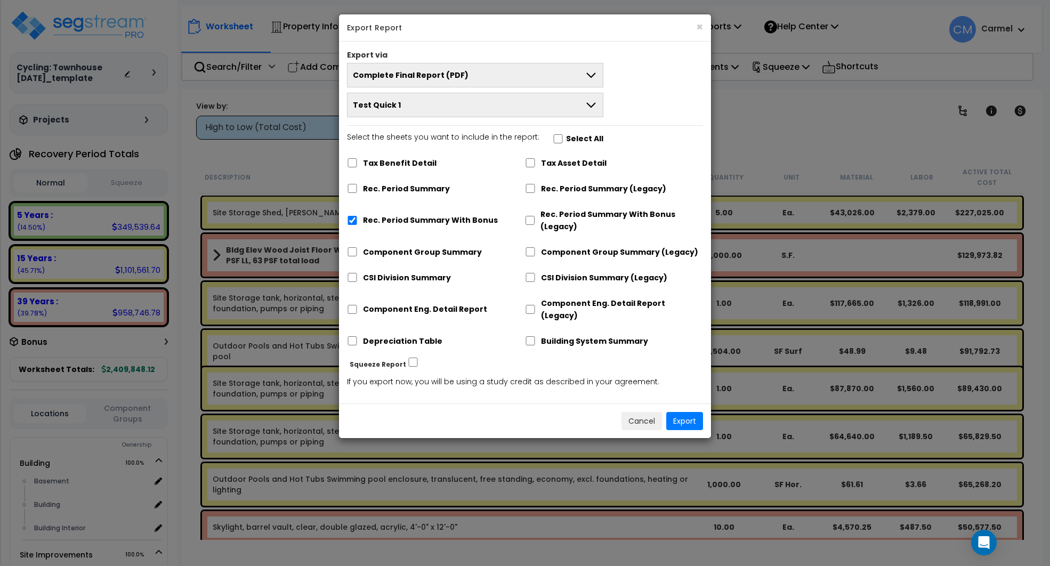
click at [574, 278] on label "CSI Division Summary (Legacy)" at bounding box center [604, 278] width 126 height 12
click at [536, 278] on input "CSI Division Summary (Legacy)" at bounding box center [530, 277] width 11 height 9
checkbox input "true"
click at [688, 412] on button "Export" at bounding box center [684, 421] width 37 height 18
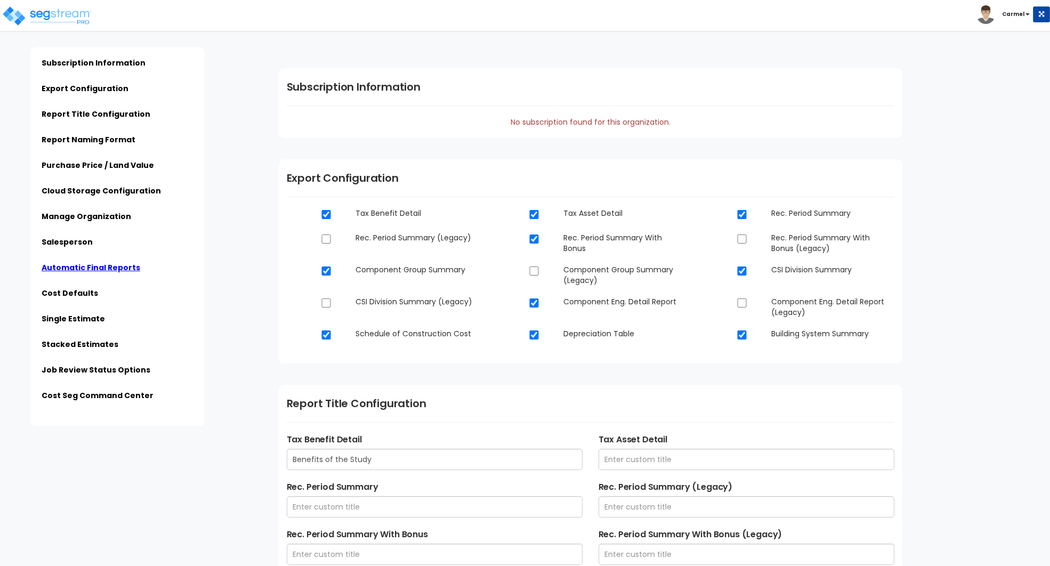
scroll to position [1239, 0]
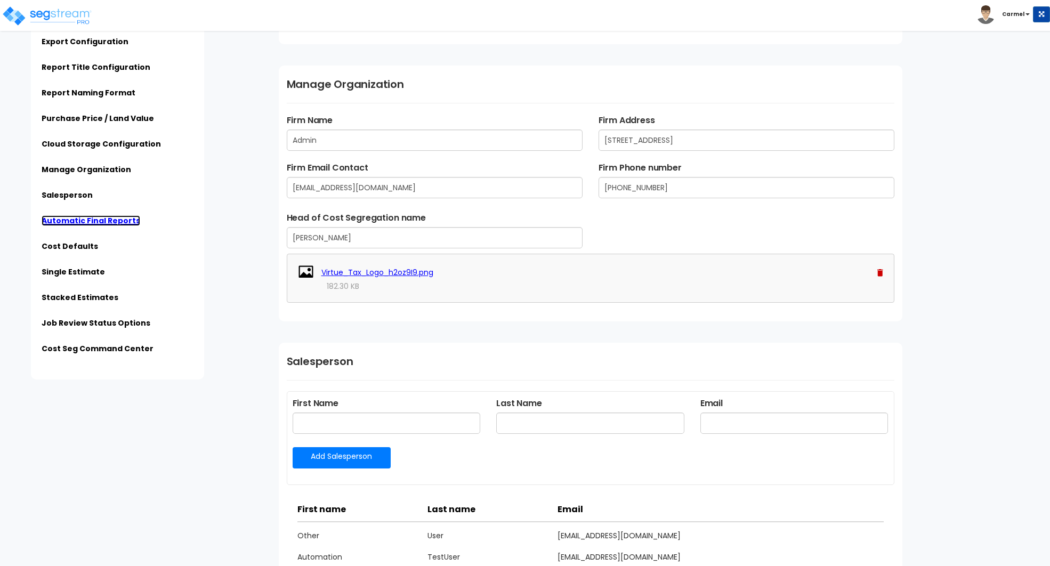
click at [114, 222] on link "Automatic Final Reports" at bounding box center [91, 220] width 99 height 11
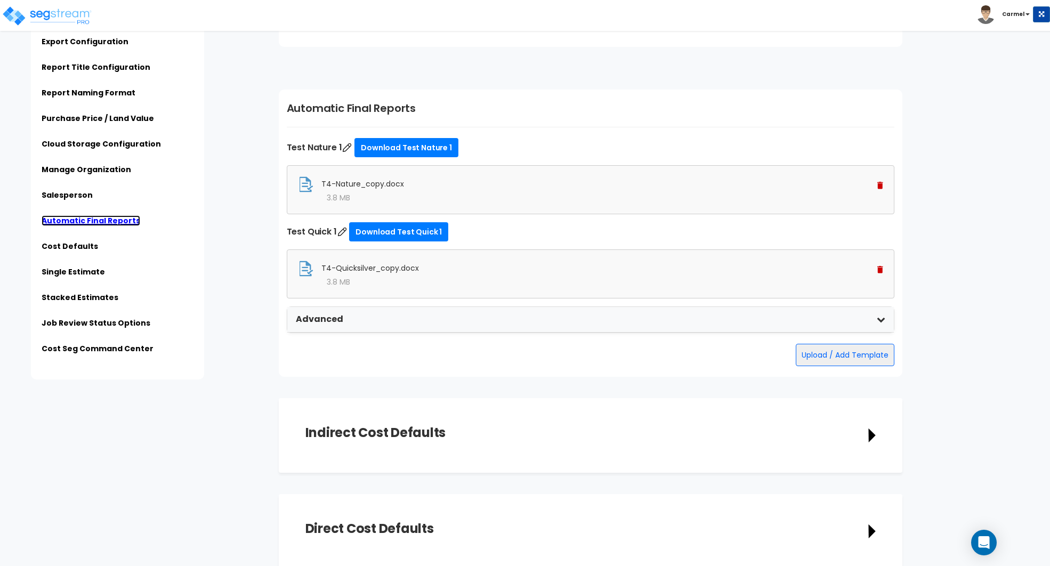
scroll to position [2540, 0]
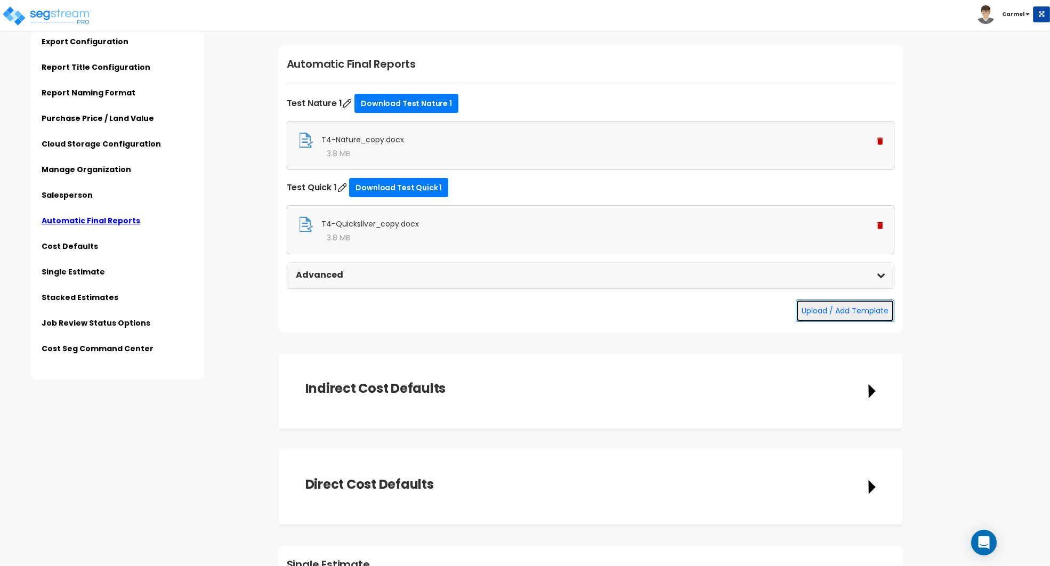
click at [859, 305] on button "Upload / Add Template" at bounding box center [845, 311] width 99 height 22
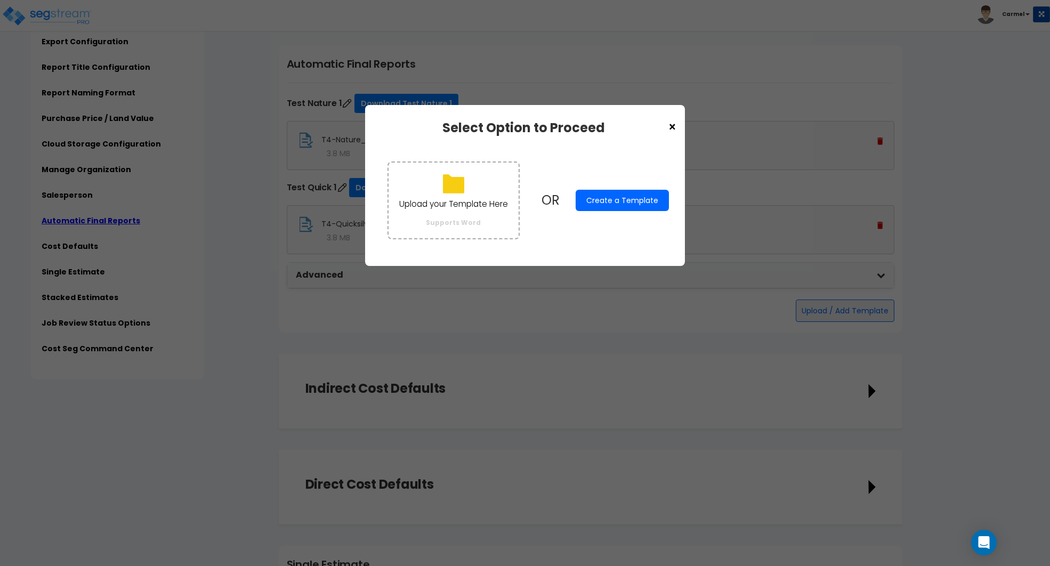
click at [629, 197] on button "Create a Template" at bounding box center [622, 200] width 93 height 21
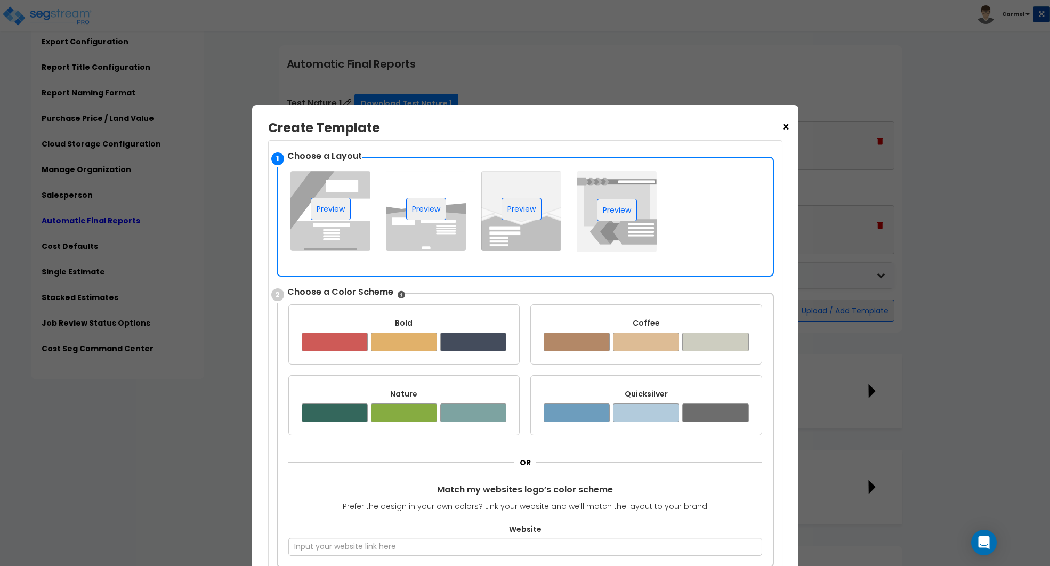
click at [712, 233] on div "✔ [GEOGRAPHIC_DATA] ✔ [GEOGRAPHIC_DATA] ✔ [GEOGRAPHIC_DATA] ✔ Preview" at bounding box center [525, 216] width 474 height 96
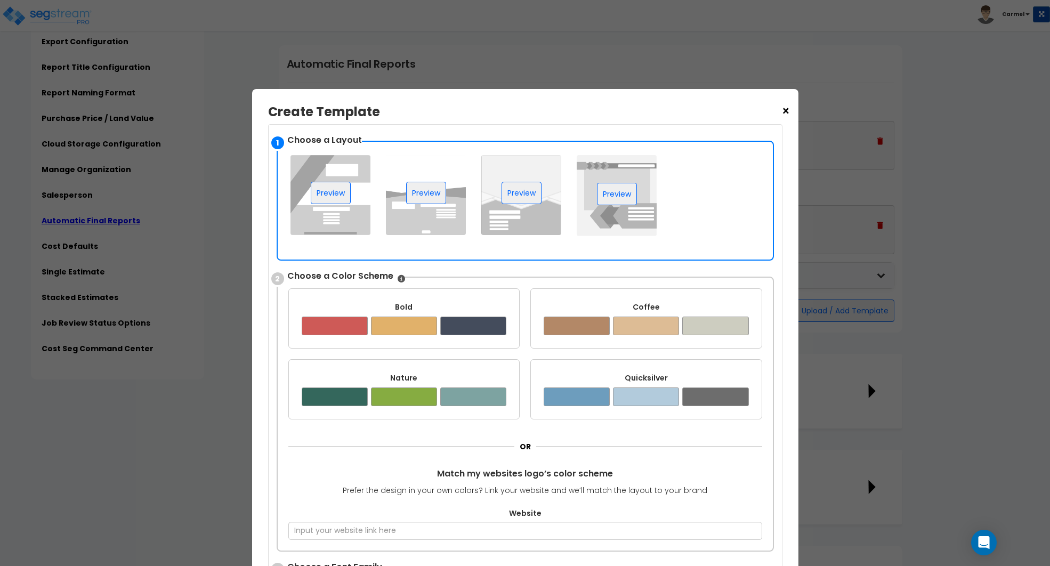
scroll to position [0, 0]
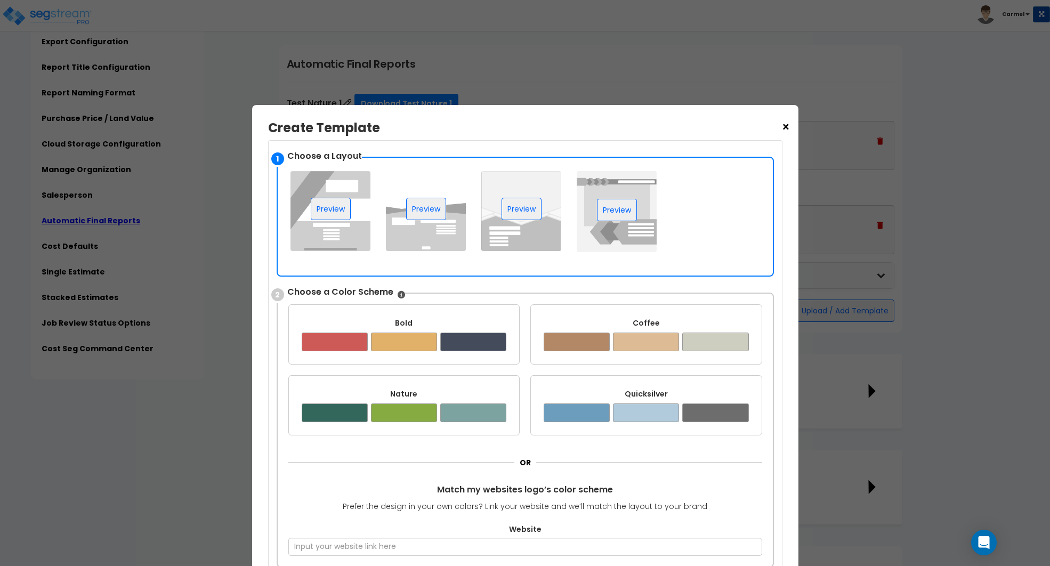
click at [786, 127] on span "×" at bounding box center [786, 127] width 9 height 18
